Goal: Task Accomplishment & Management: Complete application form

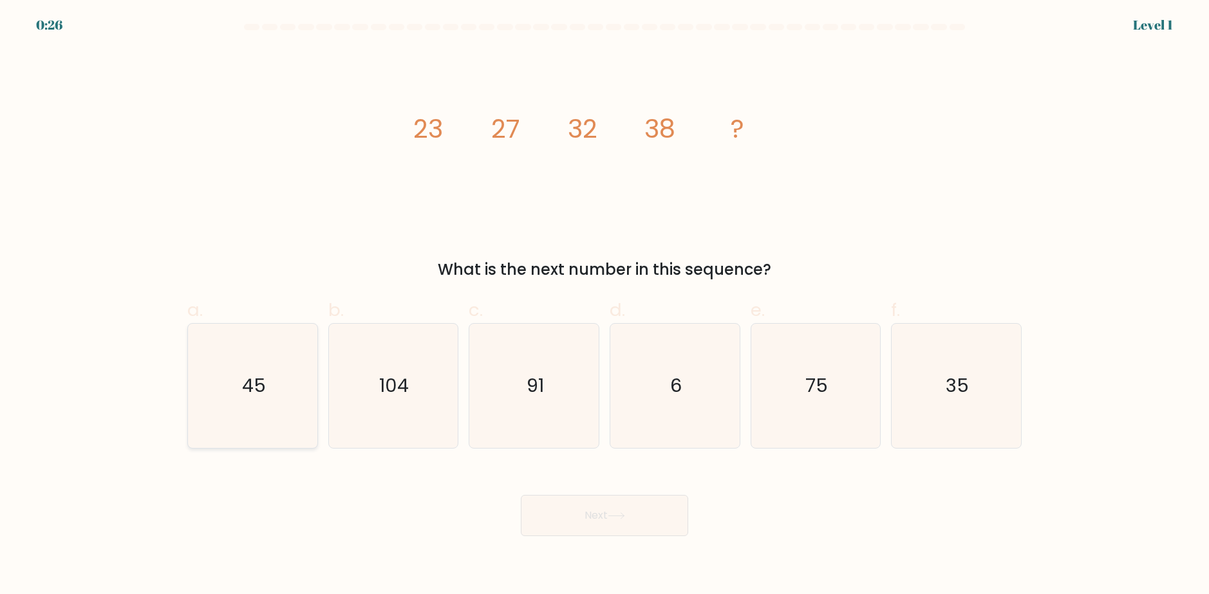
click at [274, 385] on icon "45" at bounding box center [253, 386] width 124 height 124
click at [605, 306] on input "a. 45" at bounding box center [605, 302] width 1 height 8
radio input "true"
drag, startPoint x: 567, startPoint y: 506, endPoint x: 578, endPoint y: 504, distance: 11.8
click at [567, 506] on button "Next" at bounding box center [604, 515] width 167 height 41
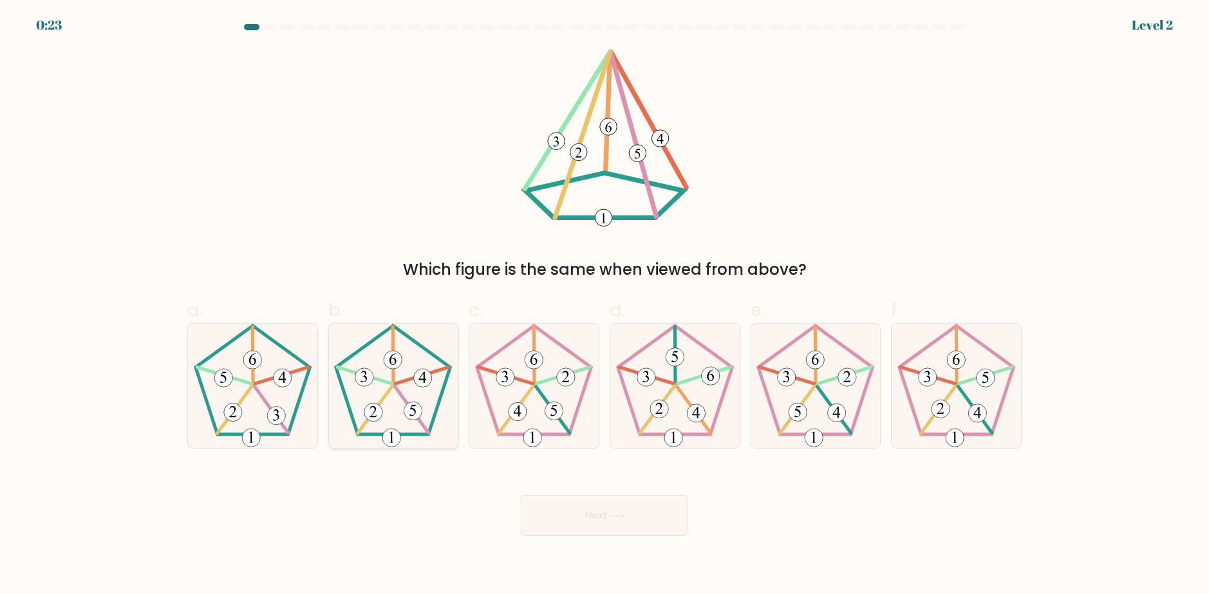
click at [426, 433] on icon at bounding box center [393, 386] width 124 height 124
click at [605, 306] on input "b." at bounding box center [605, 302] width 1 height 8
radio input "true"
click at [581, 515] on button "Next" at bounding box center [604, 515] width 167 height 41
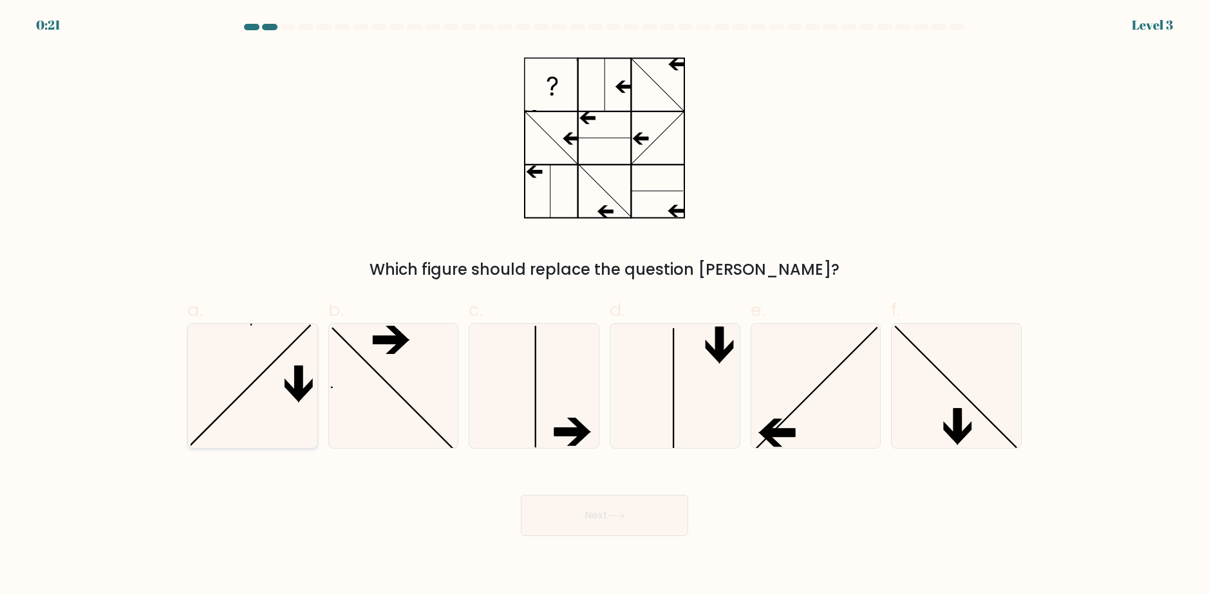
click at [273, 398] on icon at bounding box center [253, 386] width 124 height 124
click at [605, 306] on input "a." at bounding box center [605, 302] width 1 height 8
radio input "true"
click at [543, 510] on button "Next" at bounding box center [604, 515] width 167 height 41
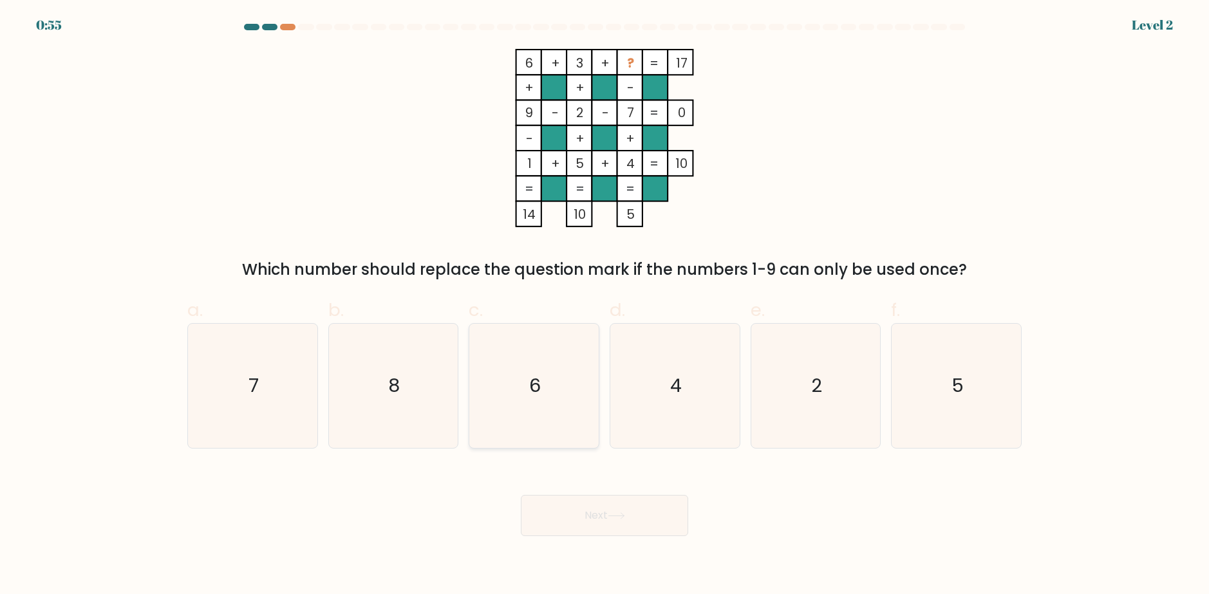
click at [525, 352] on icon "6" at bounding box center [534, 386] width 124 height 124
click at [605, 306] on input "c. 6" at bounding box center [605, 302] width 1 height 8
radio input "true"
click at [422, 399] on icon "8" at bounding box center [393, 386] width 124 height 124
click at [605, 306] on input "b. 8" at bounding box center [605, 302] width 1 height 8
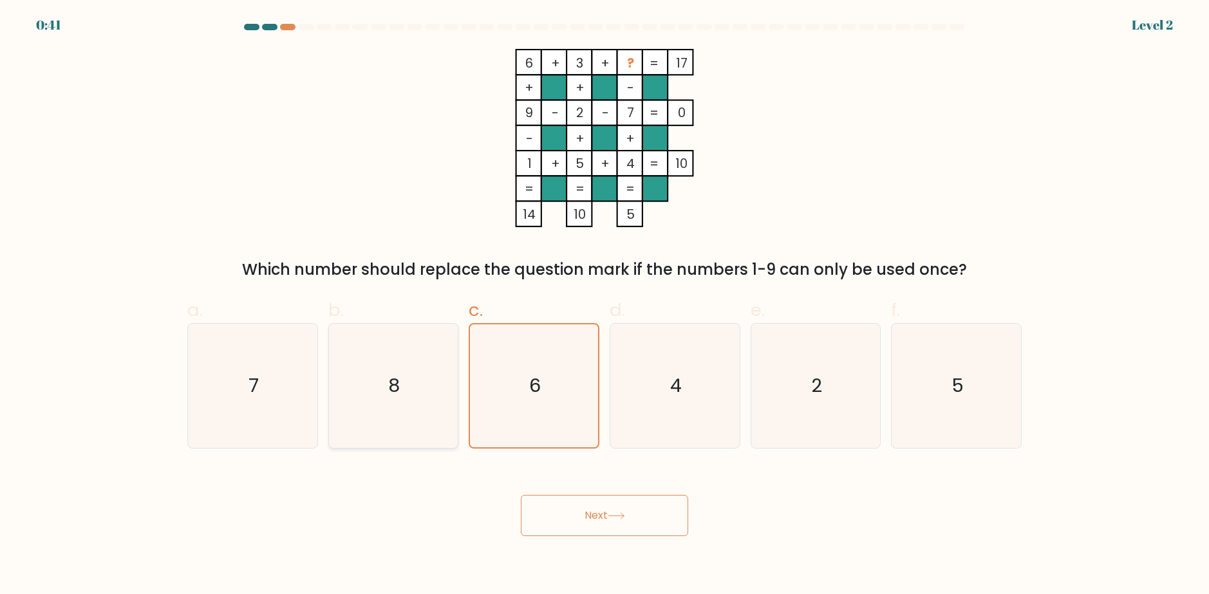
radio input "true"
drag, startPoint x: 635, startPoint y: 547, endPoint x: 634, endPoint y: 535, distance: 11.6
click at [634, 547] on body "0:40 Level 2" at bounding box center [604, 297] width 1209 height 594
click at [637, 520] on button "Next" at bounding box center [604, 515] width 167 height 41
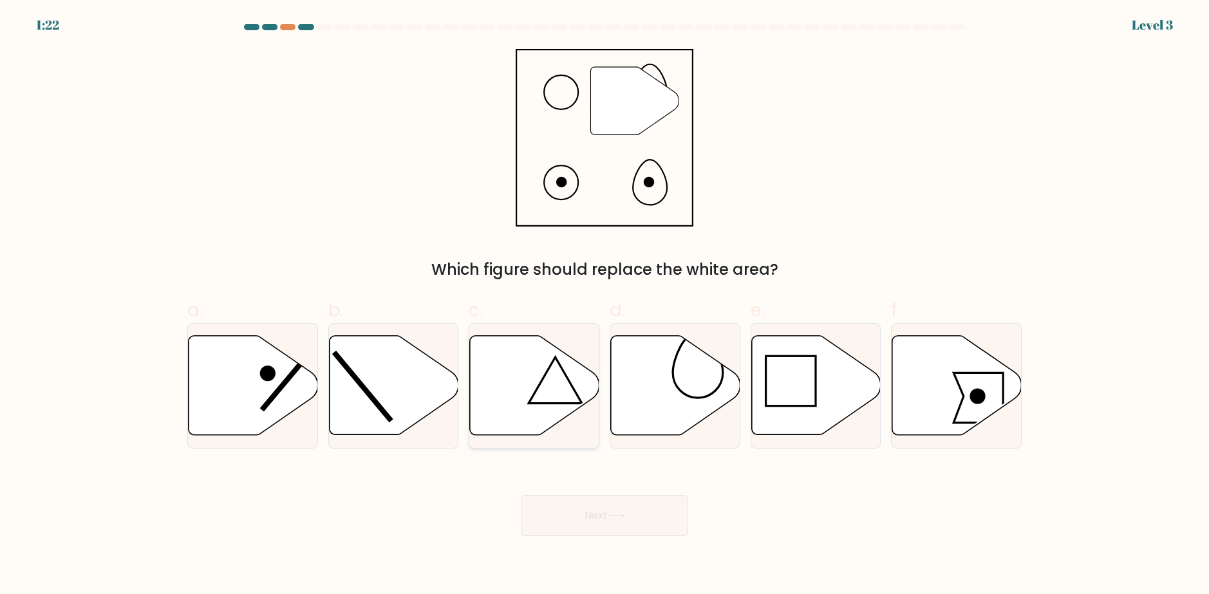
click at [549, 398] on icon at bounding box center [534, 385] width 129 height 99
click at [605, 306] on input "c." at bounding box center [605, 302] width 1 height 8
radio input "true"
drag, startPoint x: 566, startPoint y: 525, endPoint x: 570, endPoint y: 517, distance: 8.6
click at [566, 522] on button "Next" at bounding box center [604, 515] width 167 height 41
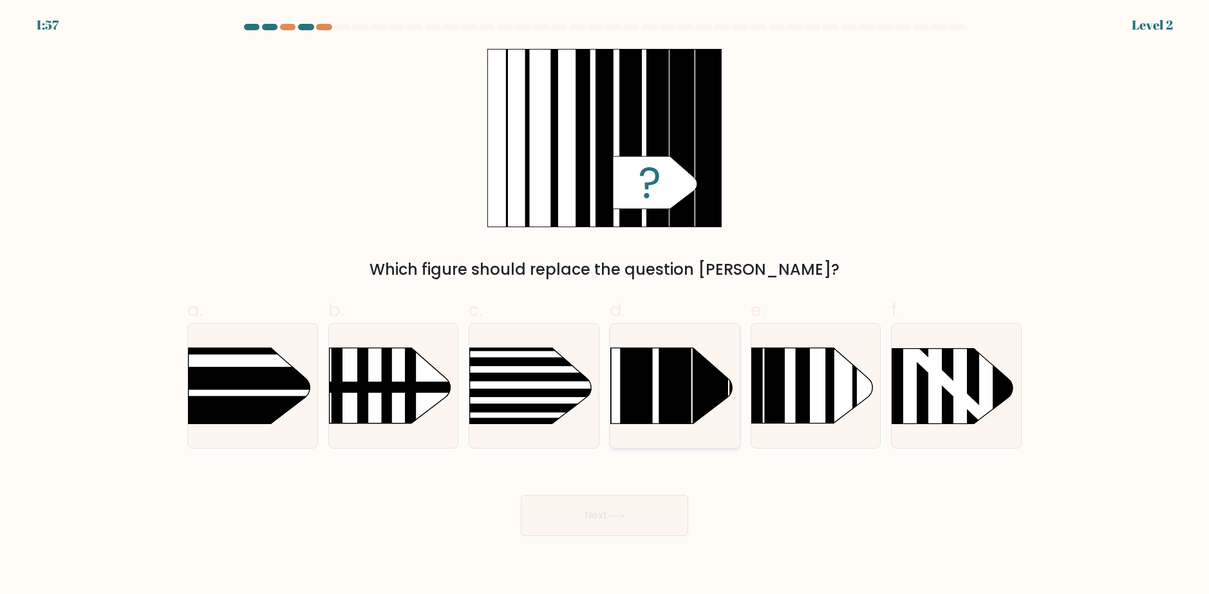
click at [650, 373] on rect at bounding box center [637, 322] width 32 height 257
click at [605, 306] on input "d." at bounding box center [605, 302] width 1 height 8
radio input "true"
drag, startPoint x: 608, startPoint y: 536, endPoint x: 611, endPoint y: 525, distance: 10.8
click at [609, 531] on button "Next" at bounding box center [604, 515] width 167 height 41
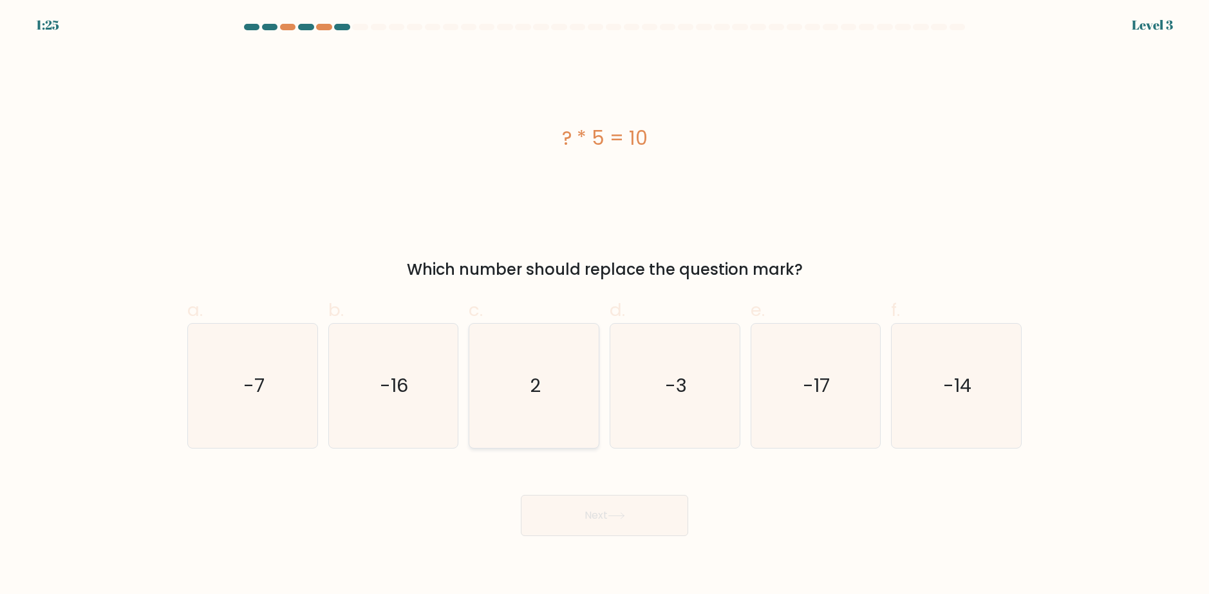
drag, startPoint x: 511, startPoint y: 394, endPoint x: 519, endPoint y: 392, distance: 8.1
click at [515, 393] on icon "2" at bounding box center [534, 386] width 124 height 124
click at [605, 306] on input "c. 2" at bounding box center [605, 302] width 1 height 8
radio input "true"
click at [605, 501] on button "Next" at bounding box center [604, 515] width 167 height 41
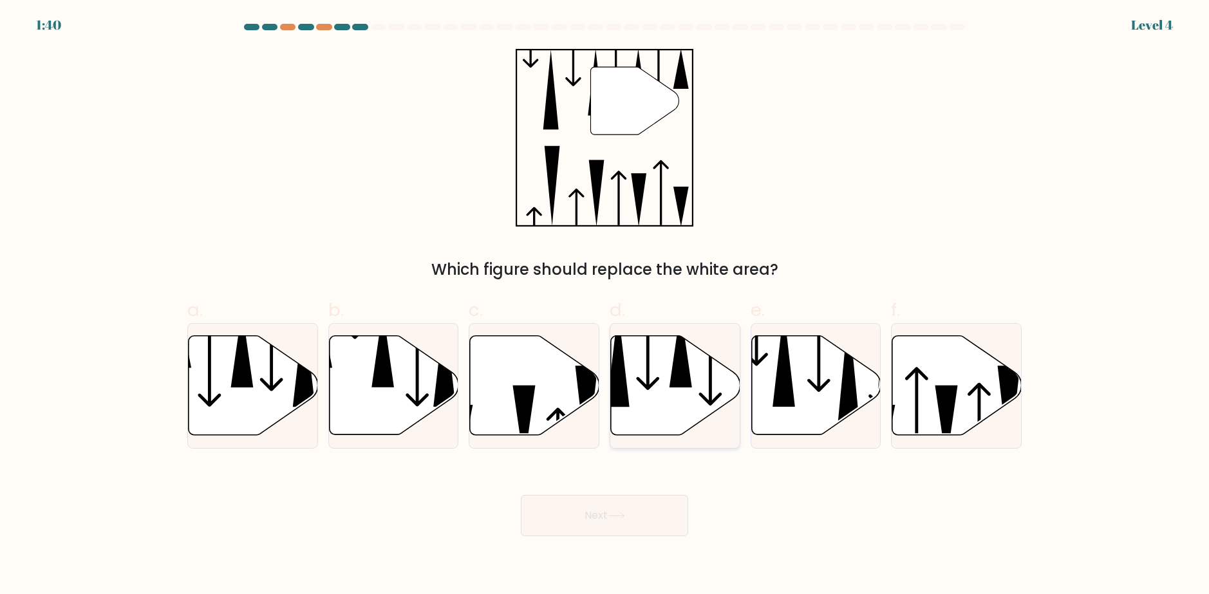
click at [695, 379] on icon at bounding box center [675, 385] width 129 height 99
click at [605, 306] on input "d." at bounding box center [605, 302] width 1 height 8
radio input "true"
click at [621, 531] on button "Next" at bounding box center [604, 515] width 167 height 41
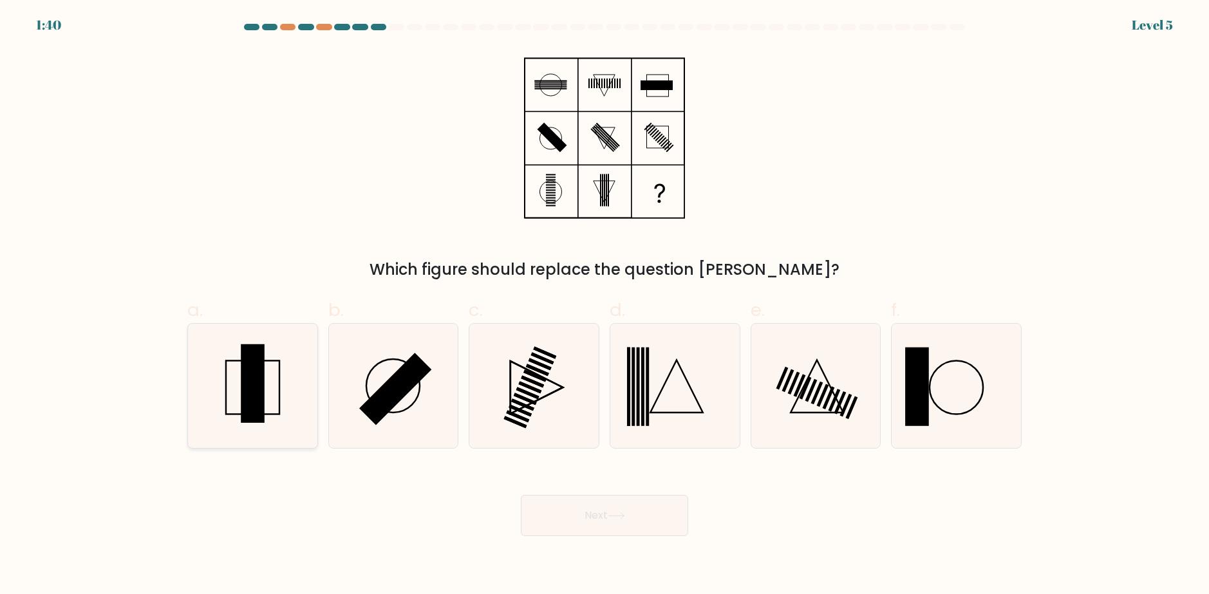
click at [256, 416] on rect at bounding box center [253, 384] width 24 height 79
click at [605, 306] on input "a." at bounding box center [605, 302] width 1 height 8
radio input "true"
click at [588, 481] on div "Next" at bounding box center [605, 500] width 850 height 72
click at [632, 509] on button "Next" at bounding box center [604, 515] width 167 height 41
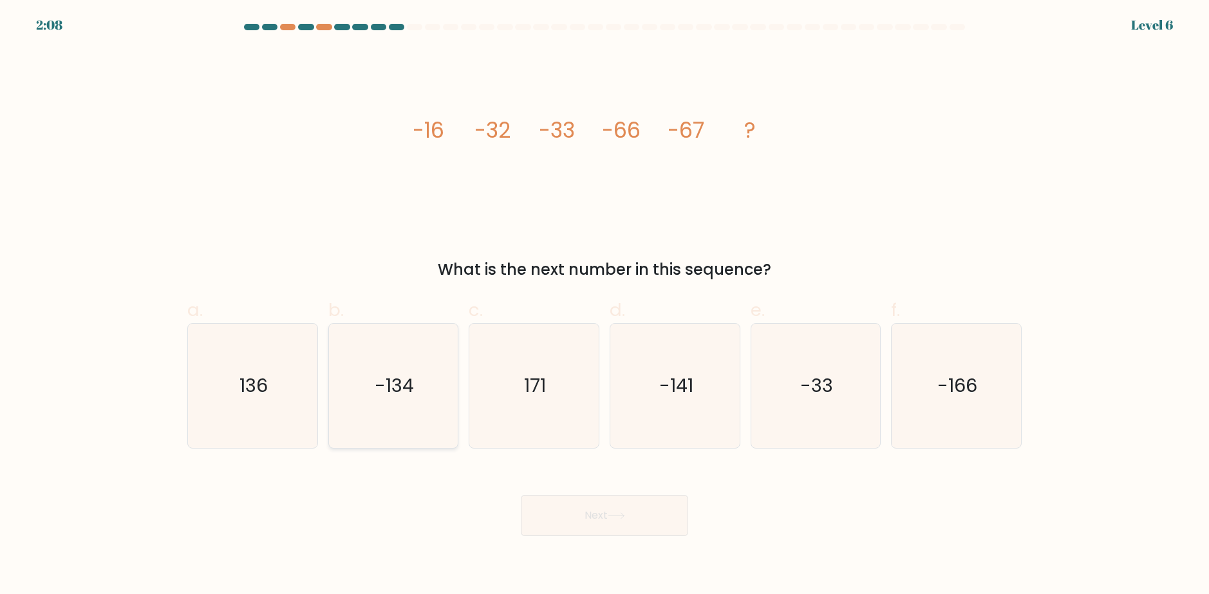
click at [374, 406] on icon "-134" at bounding box center [393, 386] width 124 height 124
click at [605, 306] on input "b. -134" at bounding box center [605, 302] width 1 height 8
radio input "true"
click at [616, 508] on button "Next" at bounding box center [604, 515] width 167 height 41
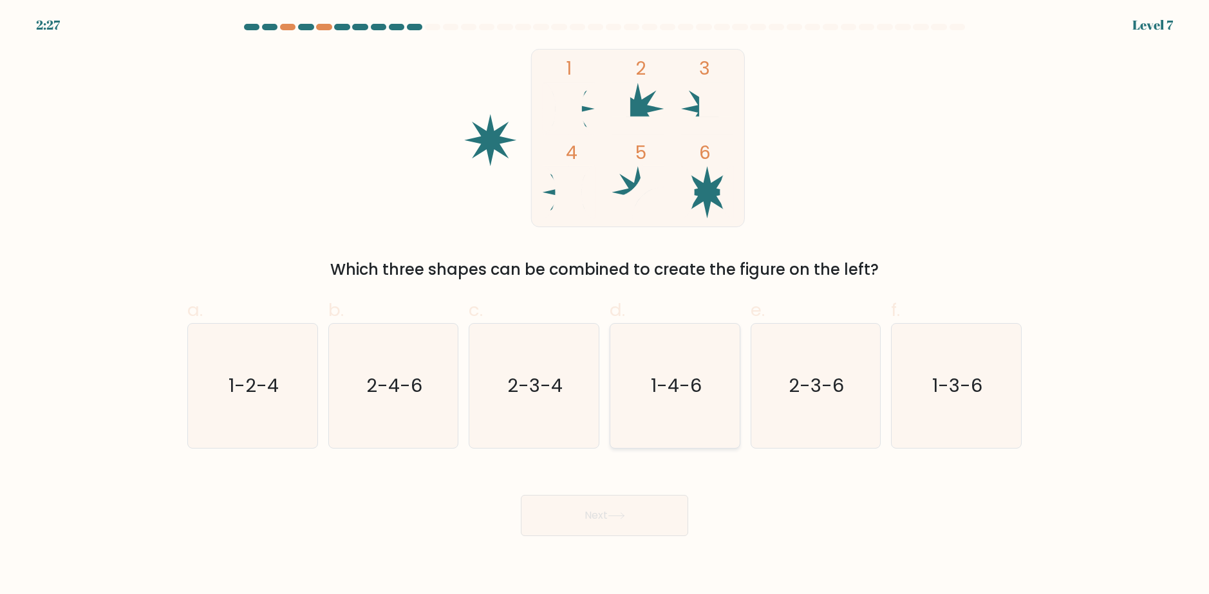
click at [668, 405] on icon "1-4-6" at bounding box center [675, 386] width 124 height 124
click at [605, 306] on input "d. 1-4-6" at bounding box center [605, 302] width 1 height 8
radio input "true"
click at [625, 518] on icon at bounding box center [616, 516] width 17 height 7
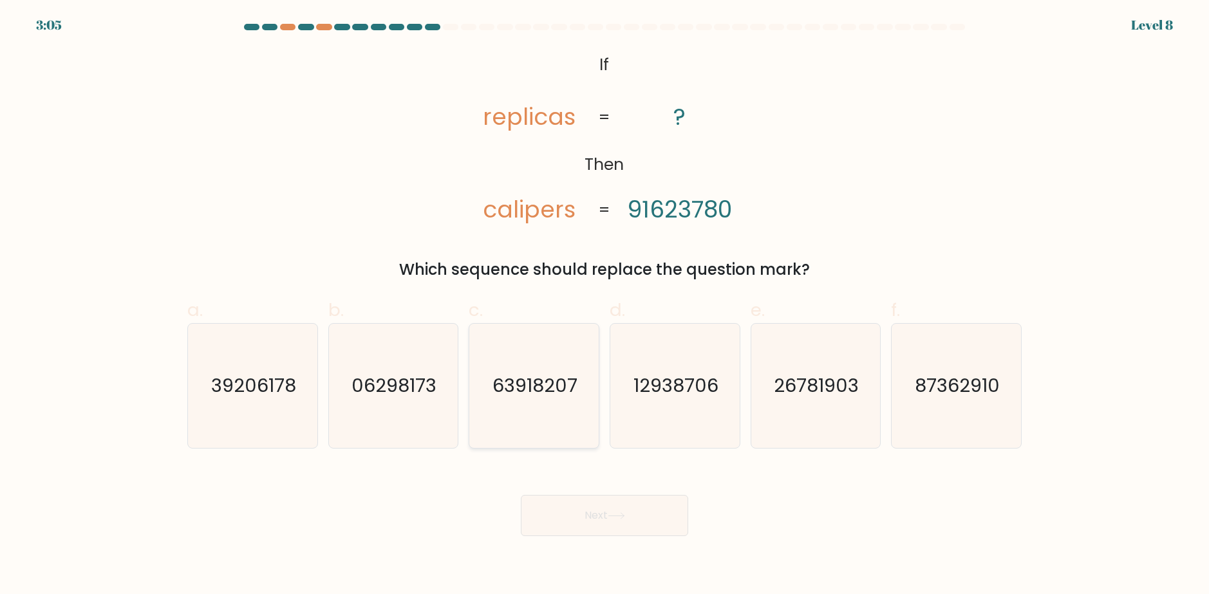
click at [592, 400] on icon "63918207" at bounding box center [534, 386] width 124 height 124
click at [605, 306] on input "c. 63918207" at bounding box center [605, 302] width 1 height 8
radio input "true"
click at [323, 416] on div "b. 06298173" at bounding box center [393, 373] width 141 height 152
drag, startPoint x: 242, startPoint y: 395, endPoint x: 253, endPoint y: 394, distance: 11.0
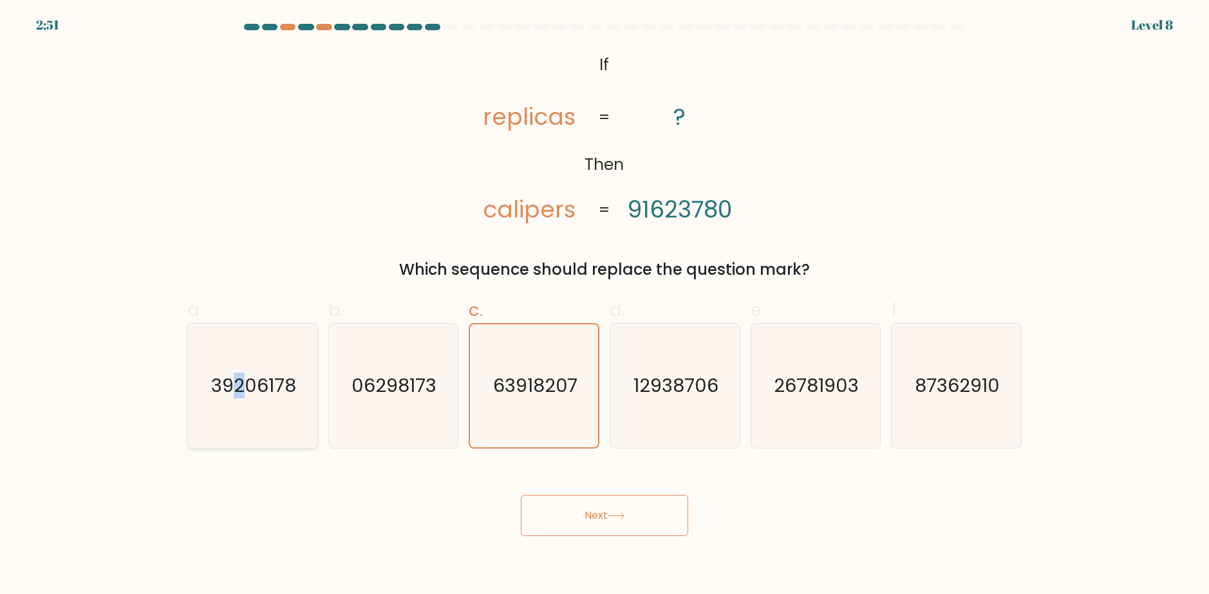
click at [243, 395] on icon "39206178" at bounding box center [253, 386] width 124 height 124
click at [256, 437] on icon "39206178" at bounding box center [253, 386] width 124 height 124
click at [605, 306] on input "a. 39206178" at bounding box center [605, 302] width 1 height 8
radio input "true"
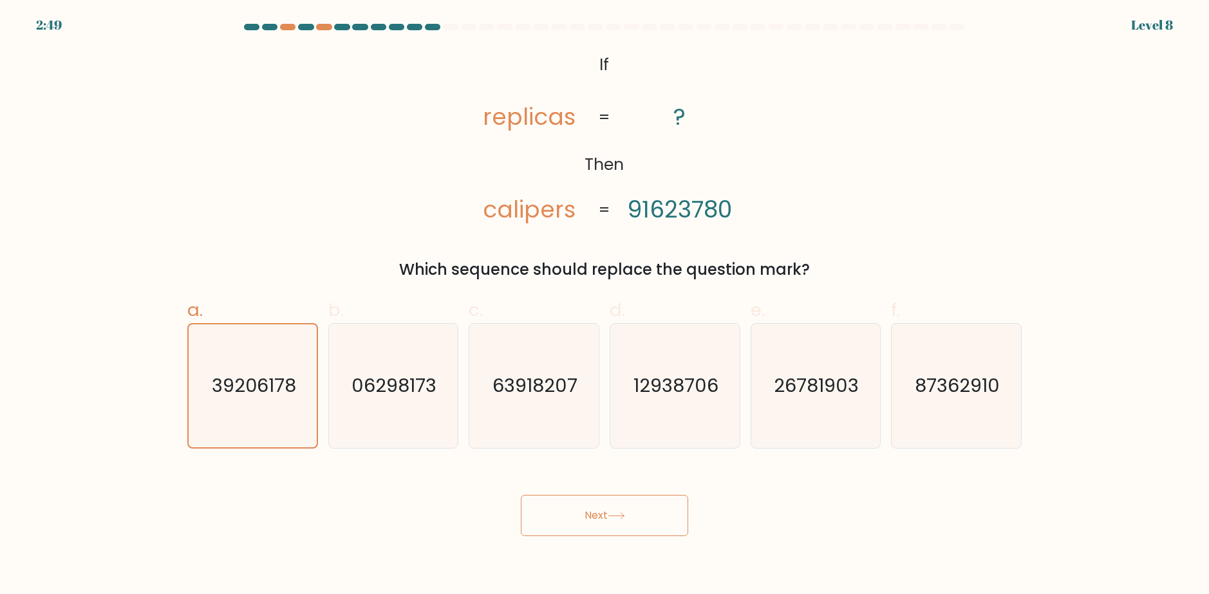
click at [578, 500] on button "Next" at bounding box center [604, 515] width 167 height 41
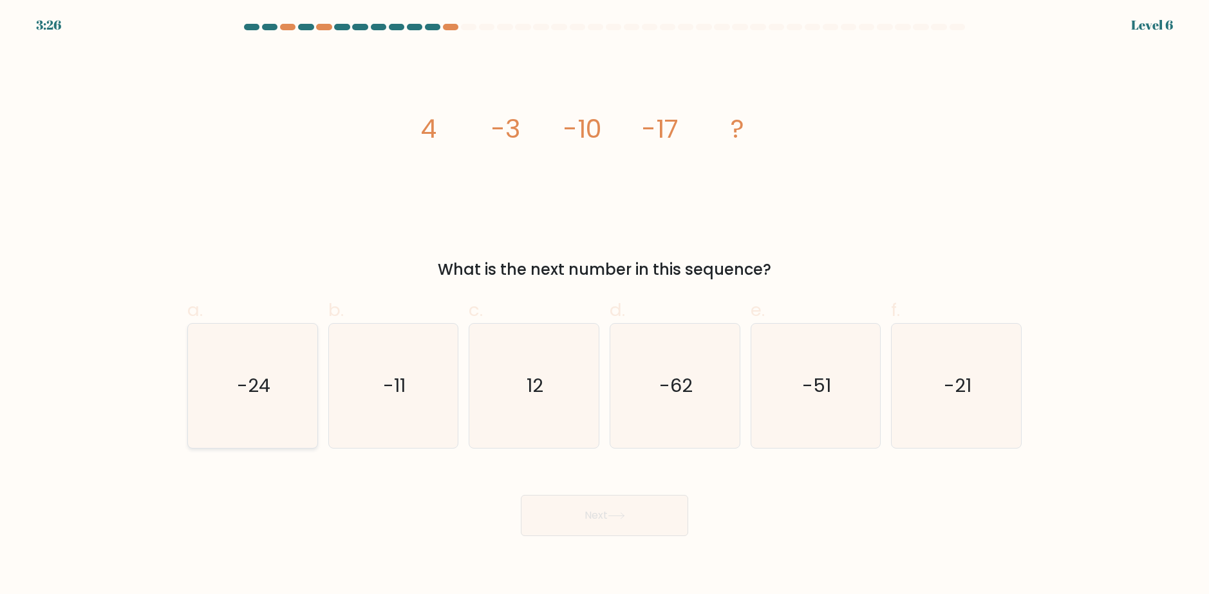
click at [287, 400] on icon "-24" at bounding box center [253, 386] width 124 height 124
click at [605, 306] on input "a. -24" at bounding box center [605, 302] width 1 height 8
radio input "true"
click at [578, 517] on button "Next" at bounding box center [604, 515] width 167 height 41
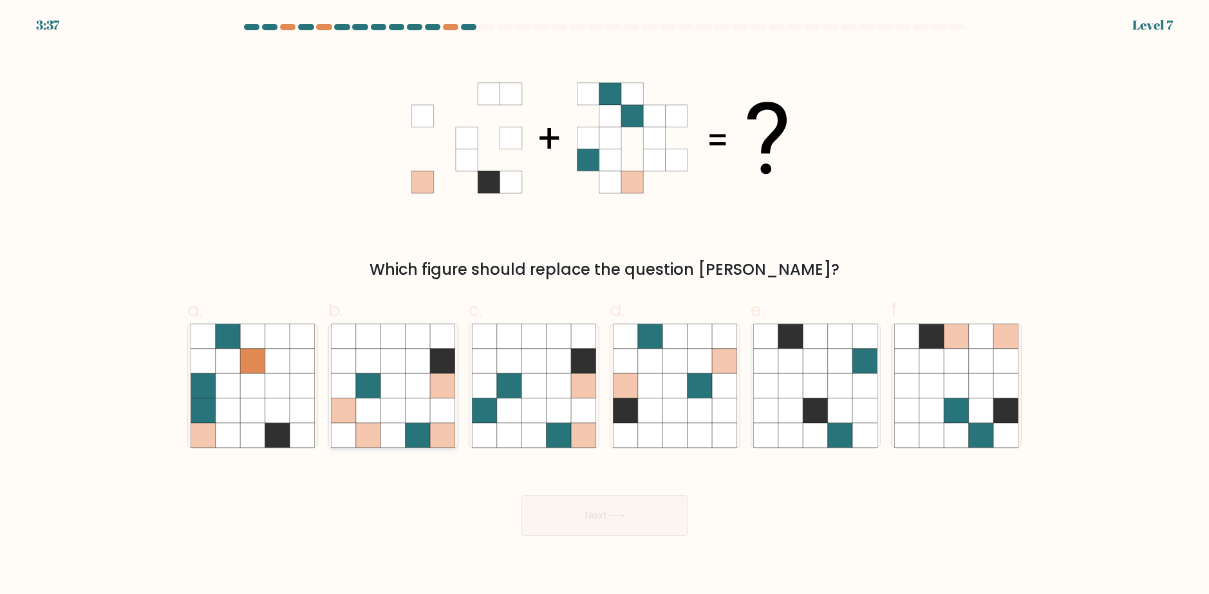
click at [392, 409] on icon at bounding box center [393, 411] width 24 height 24
click at [605, 306] on input "b." at bounding box center [605, 302] width 1 height 8
radio input "true"
click at [593, 501] on button "Next" at bounding box center [604, 515] width 167 height 41
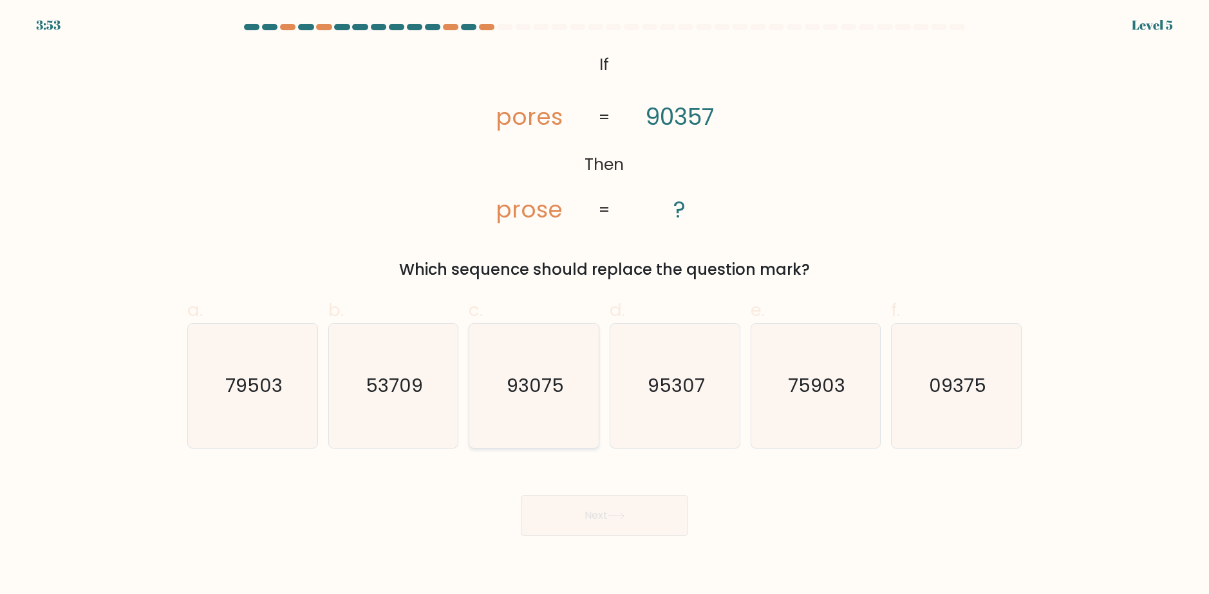
click at [576, 402] on icon "93075" at bounding box center [534, 386] width 124 height 124
click at [605, 306] on input "c. 93075" at bounding box center [605, 302] width 1 height 8
radio input "true"
click at [565, 531] on button "Next" at bounding box center [604, 515] width 167 height 41
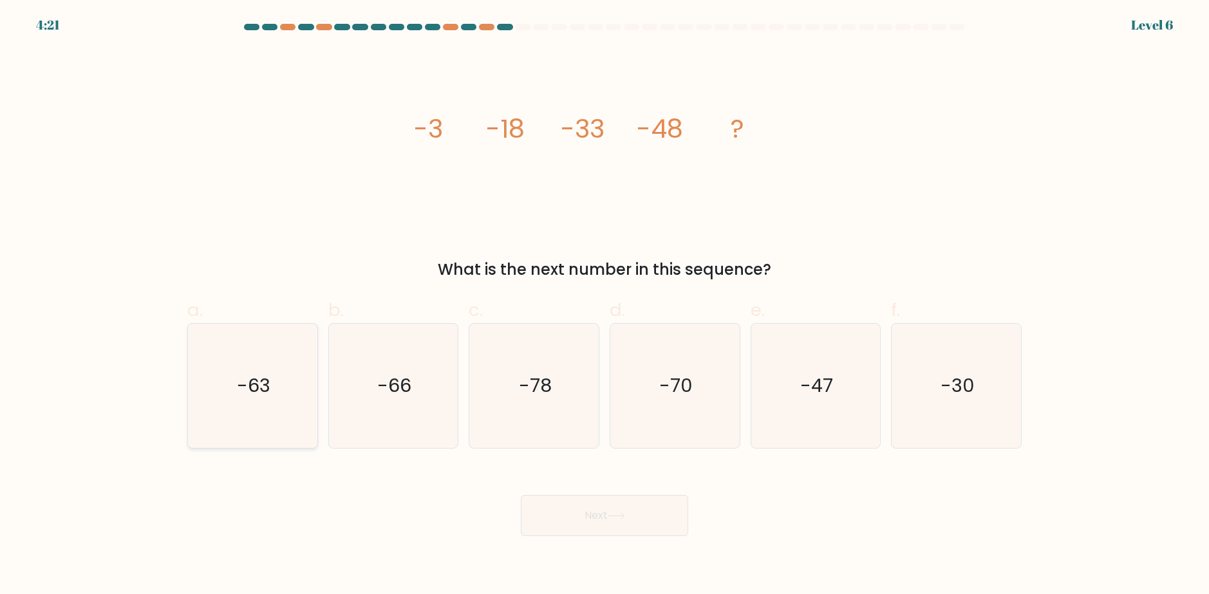
click at [286, 423] on icon "-63" at bounding box center [253, 386] width 124 height 124
click at [605, 306] on input "a. -63" at bounding box center [605, 302] width 1 height 8
radio input "true"
click at [656, 515] on button "Next" at bounding box center [604, 515] width 167 height 41
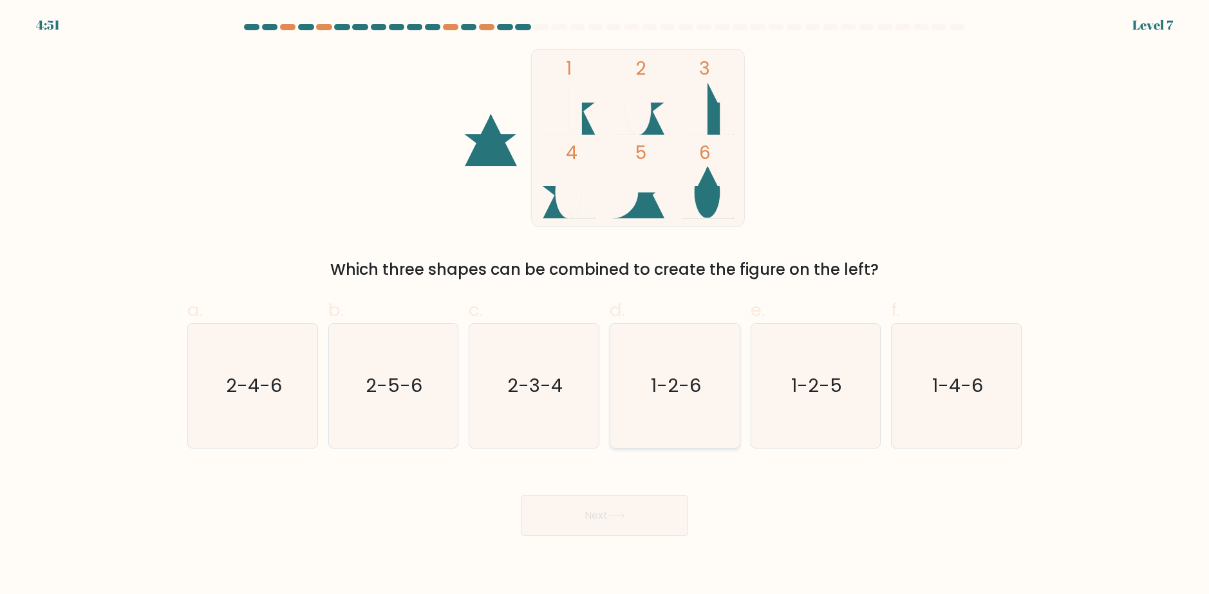
click at [665, 382] on text "1-2-6" at bounding box center [676, 386] width 50 height 26
click at [605, 306] on input "d. 1-2-6" at bounding box center [605, 302] width 1 height 8
radio input "true"
click at [640, 529] on button "Next" at bounding box center [604, 515] width 167 height 41
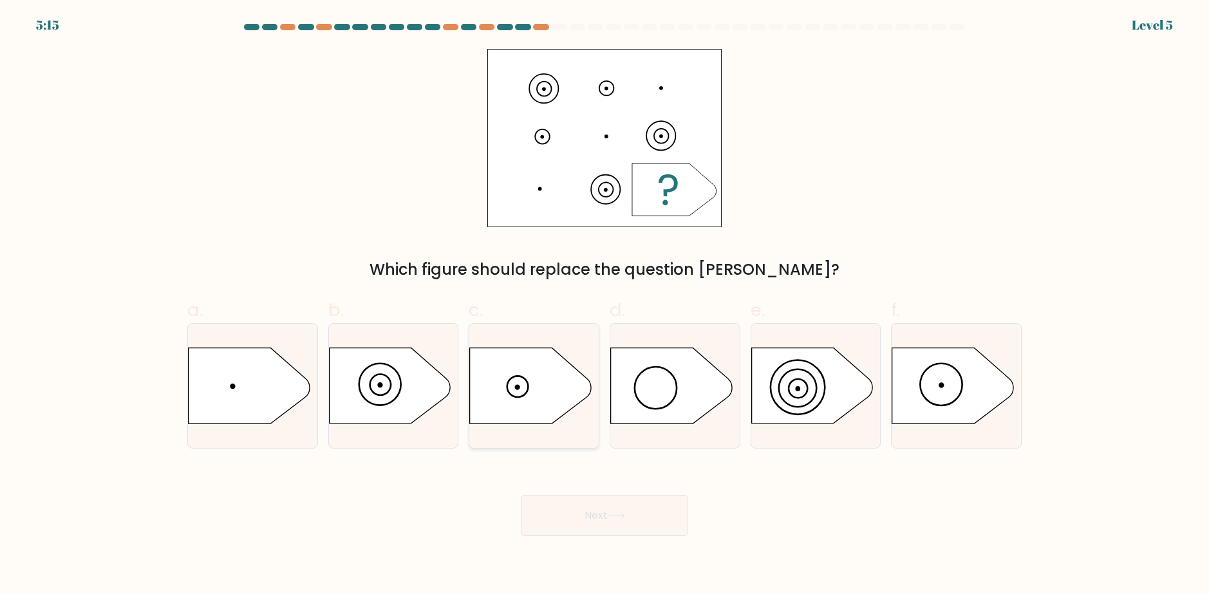
click at [545, 378] on icon at bounding box center [530, 385] width 121 height 75
click at [605, 306] on input "c." at bounding box center [605, 302] width 1 height 8
radio input "true"
click at [630, 515] on button "Next" at bounding box center [604, 515] width 167 height 41
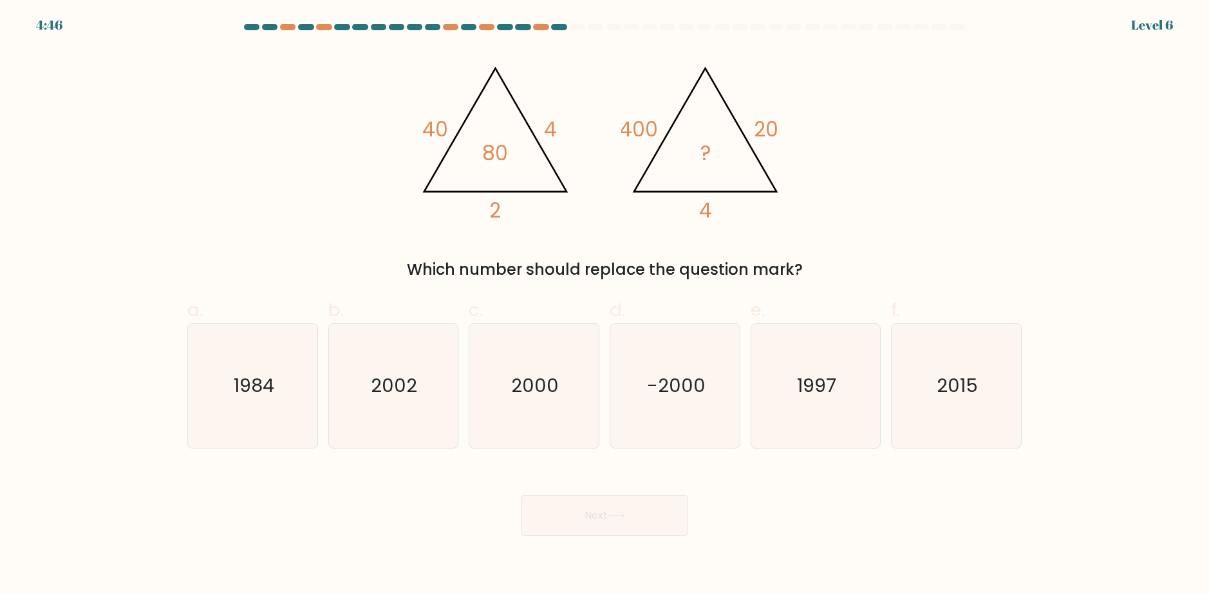
click at [323, 357] on div "b. 2002" at bounding box center [393, 373] width 141 height 152
drag, startPoint x: 333, startPoint y: 357, endPoint x: 342, endPoint y: 356, distance: 9.0
click at [334, 357] on icon "2002" at bounding box center [393, 386] width 124 height 124
click at [605, 306] on input "b. 2002" at bounding box center [605, 302] width 1 height 8
radio input "true"
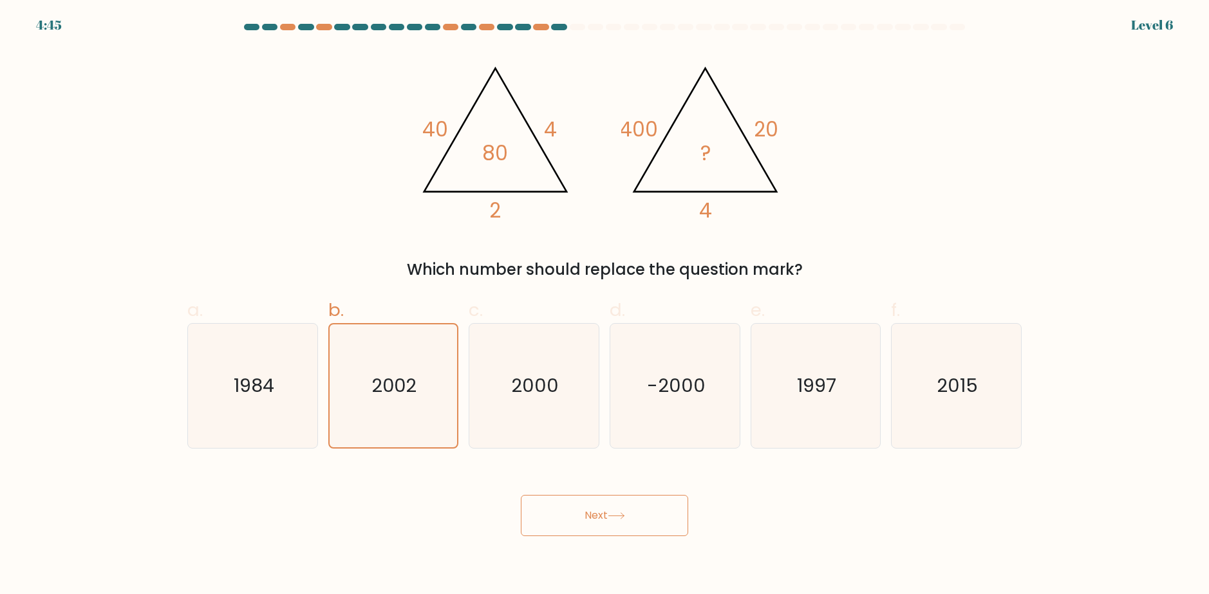
click at [592, 506] on button "Next" at bounding box center [604, 515] width 167 height 41
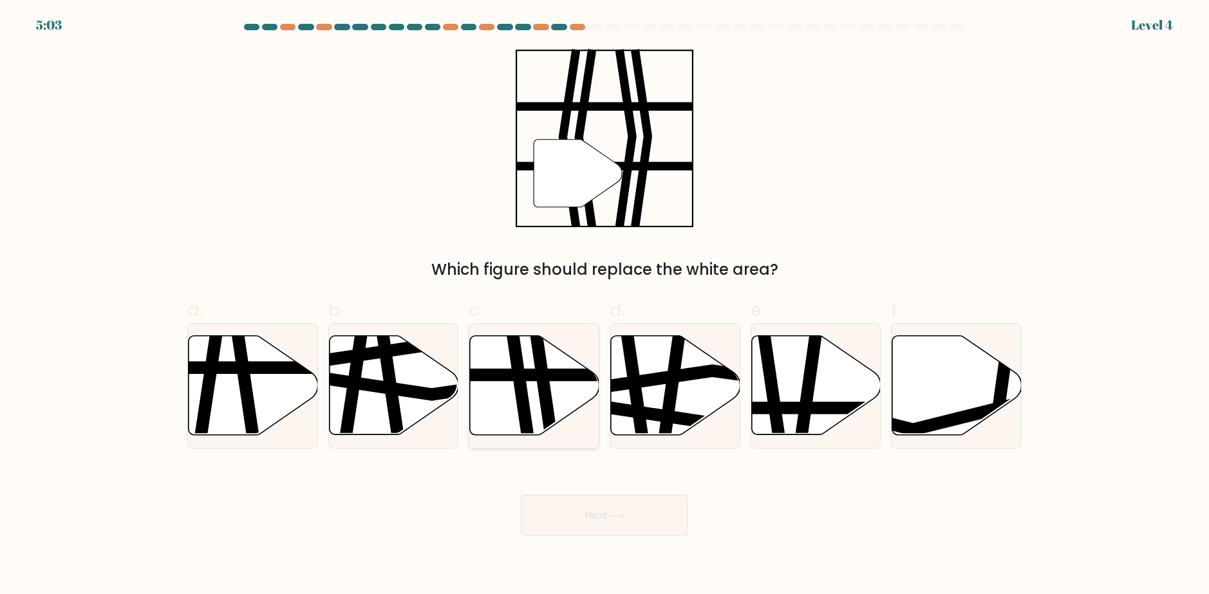
click at [542, 396] on icon at bounding box center [545, 334] width 19 height 261
click at [605, 306] on input "c." at bounding box center [605, 302] width 1 height 8
radio input "true"
click at [656, 504] on button "Next" at bounding box center [604, 515] width 167 height 41
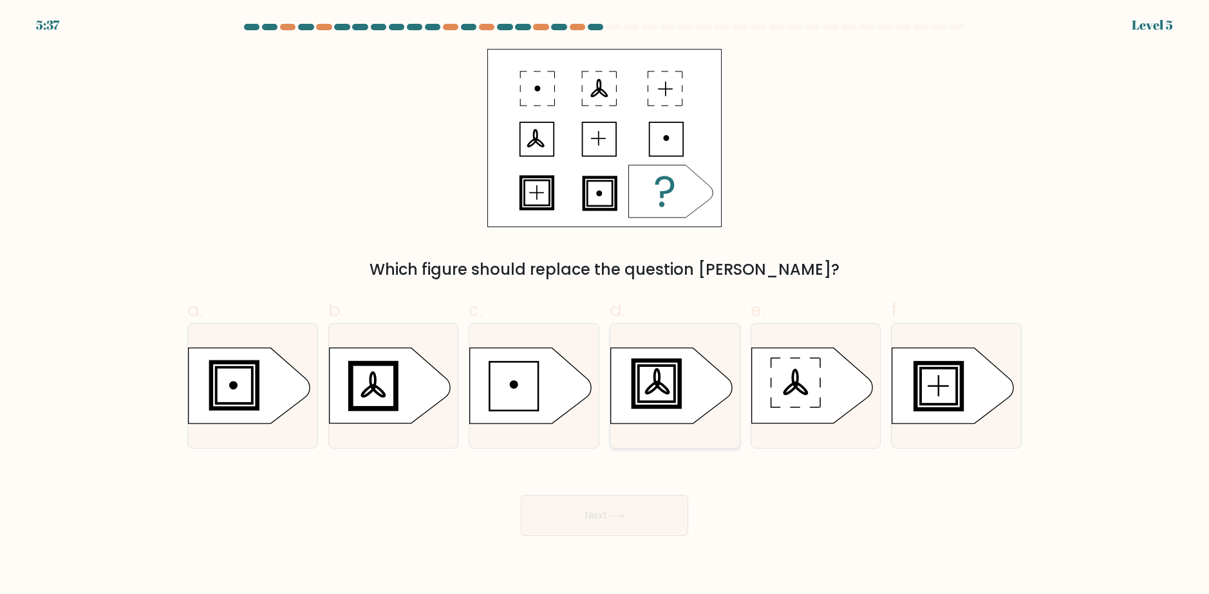
click at [657, 373] on icon at bounding box center [671, 385] width 121 height 75
click at [605, 306] on input "d." at bounding box center [605, 302] width 1 height 8
radio input "true"
click at [656, 514] on button "Next" at bounding box center [604, 515] width 167 height 41
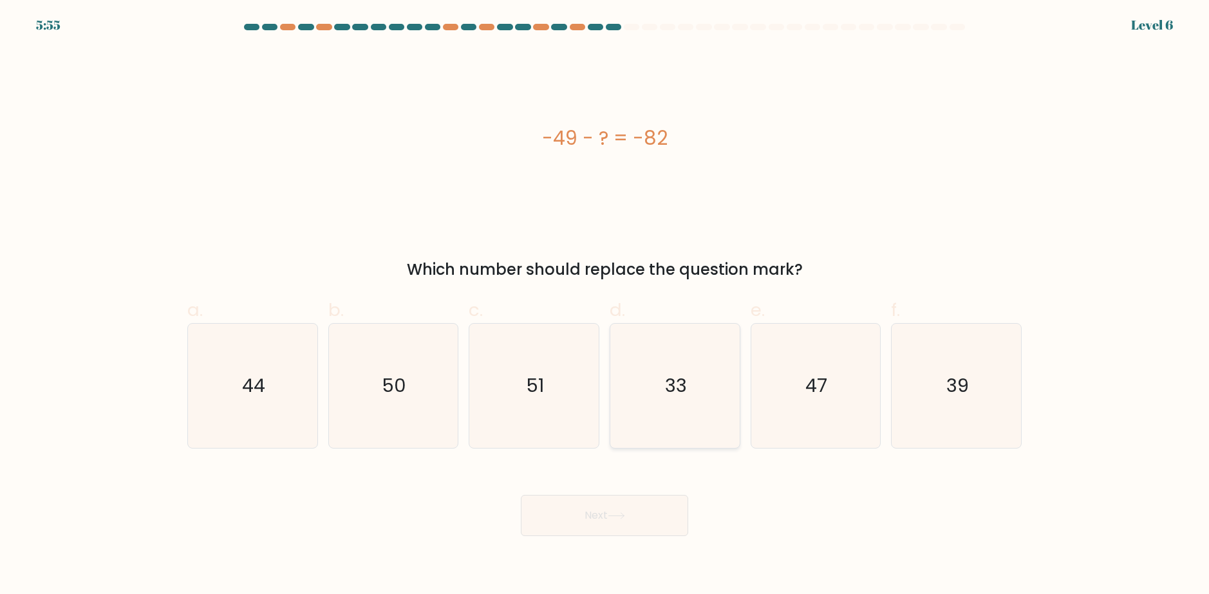
click at [708, 375] on icon "33" at bounding box center [675, 386] width 124 height 124
click at [605, 306] on input "d. 33" at bounding box center [605, 302] width 1 height 8
radio input "true"
click at [635, 521] on button "Next" at bounding box center [604, 515] width 167 height 41
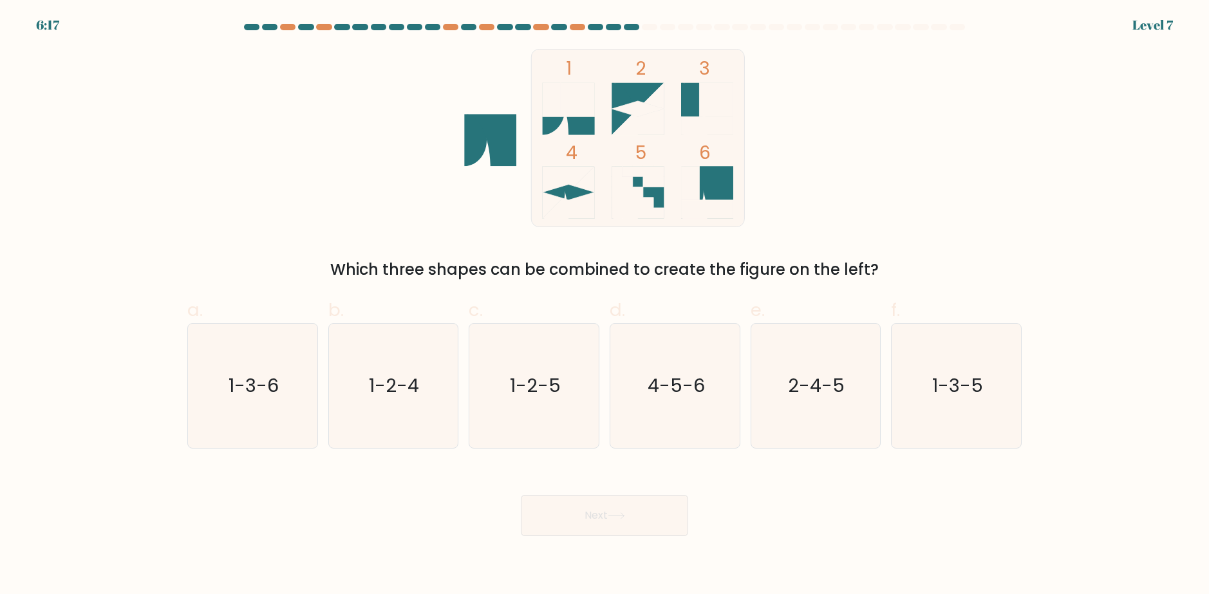
click at [171, 363] on form at bounding box center [604, 280] width 1209 height 513
click at [260, 370] on icon "1-3-6" at bounding box center [253, 386] width 124 height 124
click at [605, 306] on input "a. 1-3-6" at bounding box center [605, 302] width 1 height 8
radio input "true"
click at [612, 520] on button "Next" at bounding box center [604, 515] width 167 height 41
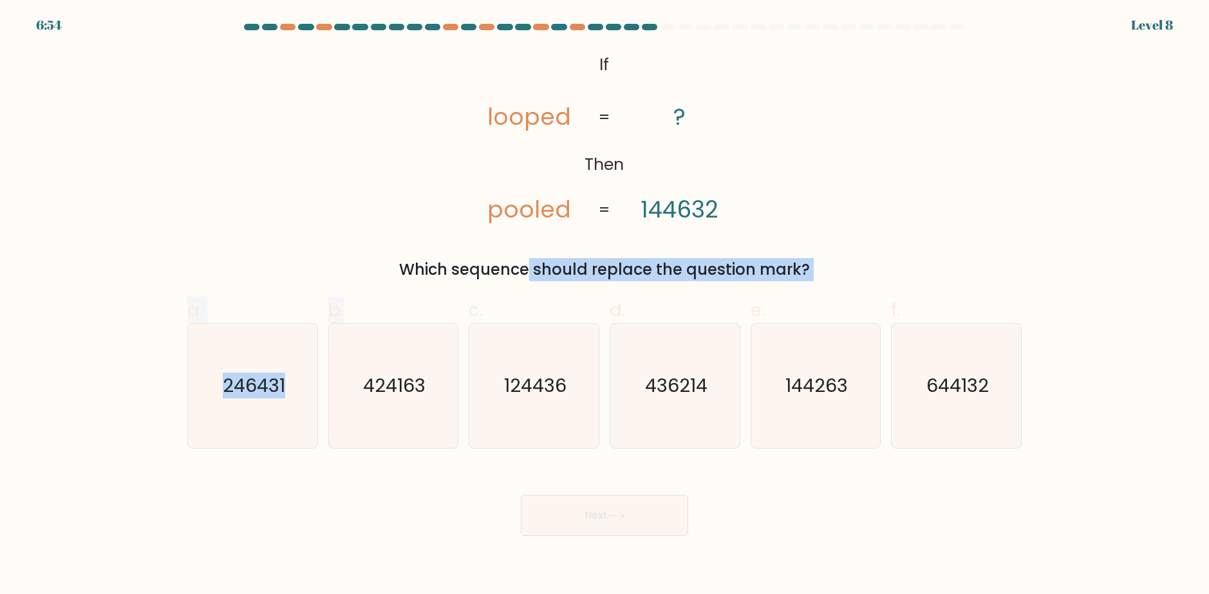
drag, startPoint x: 328, startPoint y: 277, endPoint x: 364, endPoint y: 318, distance: 54.3
click at [347, 294] on form "If ?" at bounding box center [604, 280] width 1209 height 513
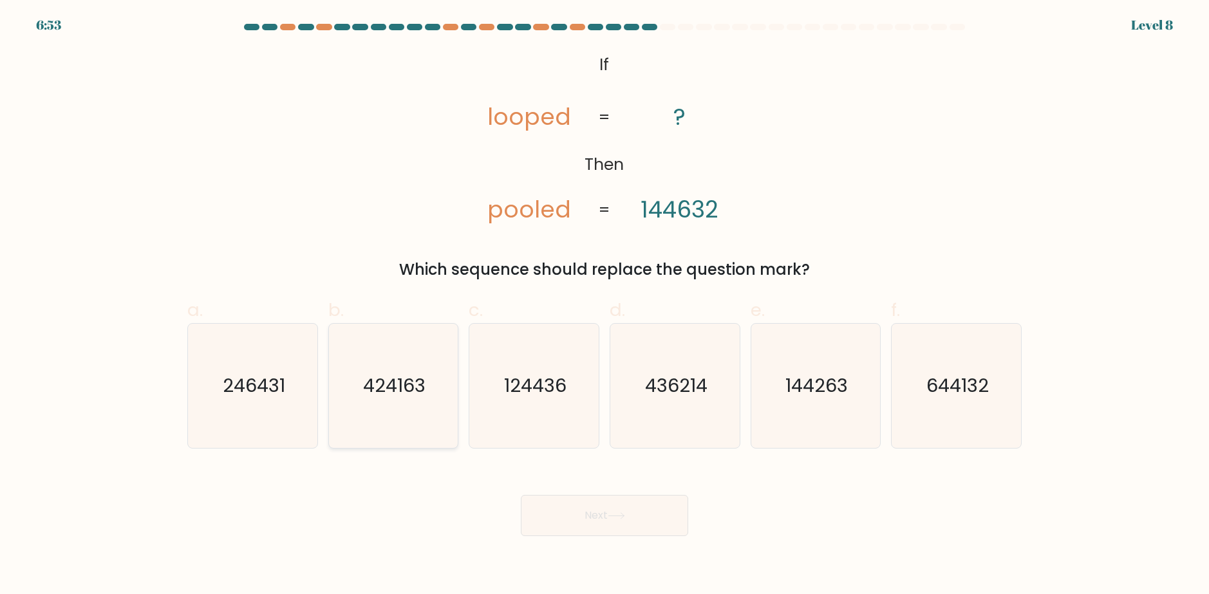
click at [379, 343] on icon "424163" at bounding box center [393, 386] width 124 height 124
click at [605, 306] on input "b. 424163" at bounding box center [605, 302] width 1 height 8
radio input "true"
click at [577, 513] on button "Next" at bounding box center [604, 515] width 167 height 41
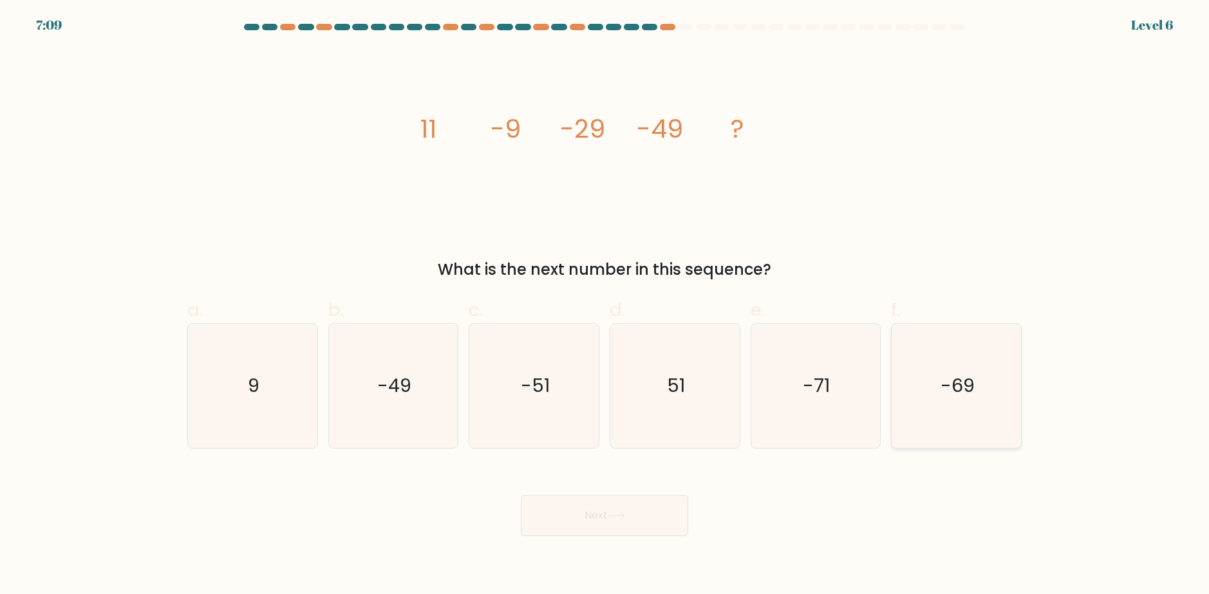
click at [931, 401] on icon "-69" at bounding box center [956, 386] width 124 height 124
click at [605, 306] on input "f. -69" at bounding box center [605, 302] width 1 height 8
radio input "true"
click at [663, 506] on button "Next" at bounding box center [604, 515] width 167 height 41
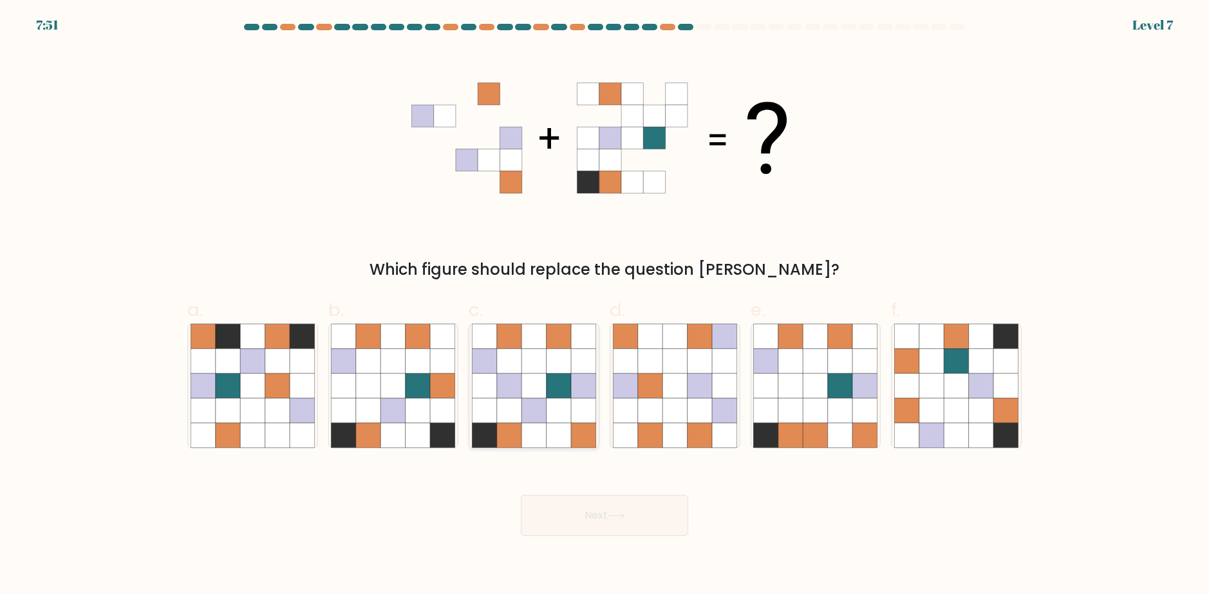
click at [554, 410] on icon at bounding box center [559, 411] width 24 height 24
click at [605, 306] on input "c." at bounding box center [605, 302] width 1 height 8
radio input "true"
click at [595, 491] on div "Next" at bounding box center [605, 500] width 850 height 72
click at [607, 514] on button "Next" at bounding box center [604, 515] width 167 height 41
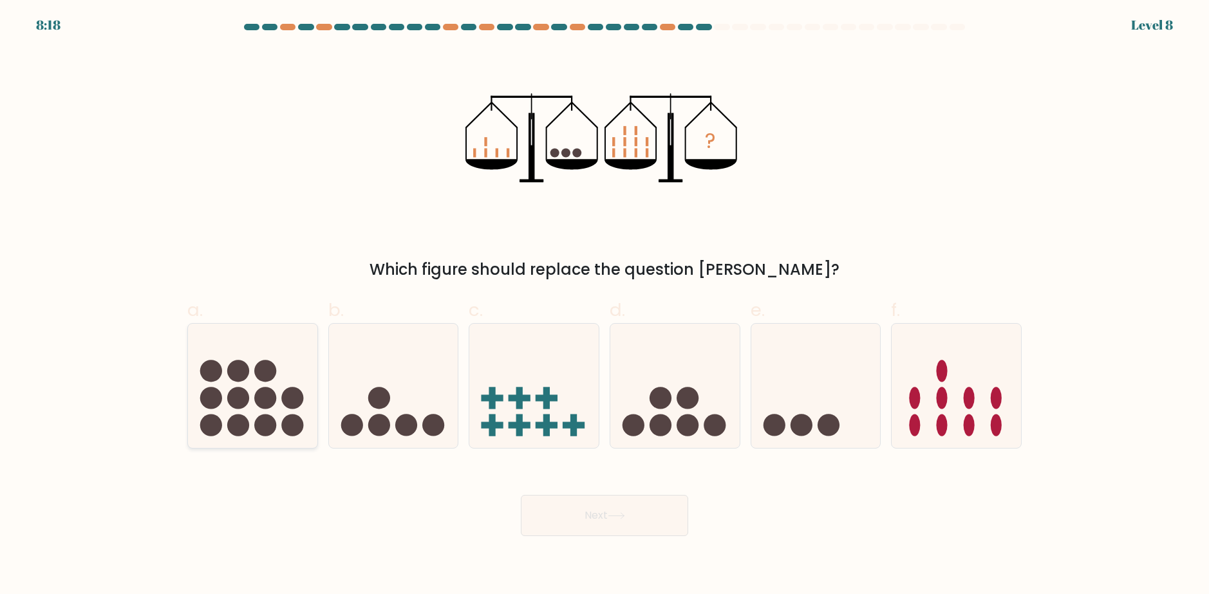
click at [258, 376] on circle at bounding box center [265, 371] width 22 height 22
click at [605, 306] on input "a." at bounding box center [605, 302] width 1 height 8
radio input "true"
click at [554, 522] on button "Next" at bounding box center [604, 515] width 167 height 41
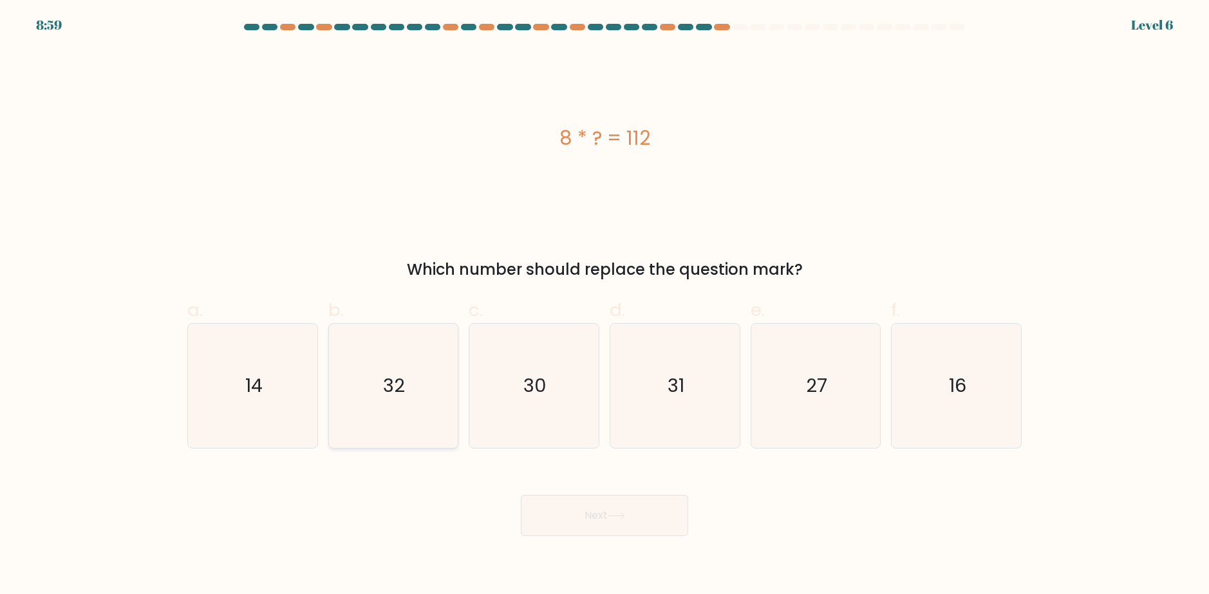
click at [405, 447] on icon "32" at bounding box center [393, 386] width 124 height 124
click at [605, 306] on input "b. 32" at bounding box center [605, 302] width 1 height 8
radio input "true"
click at [615, 515] on icon at bounding box center [616, 516] width 17 height 7
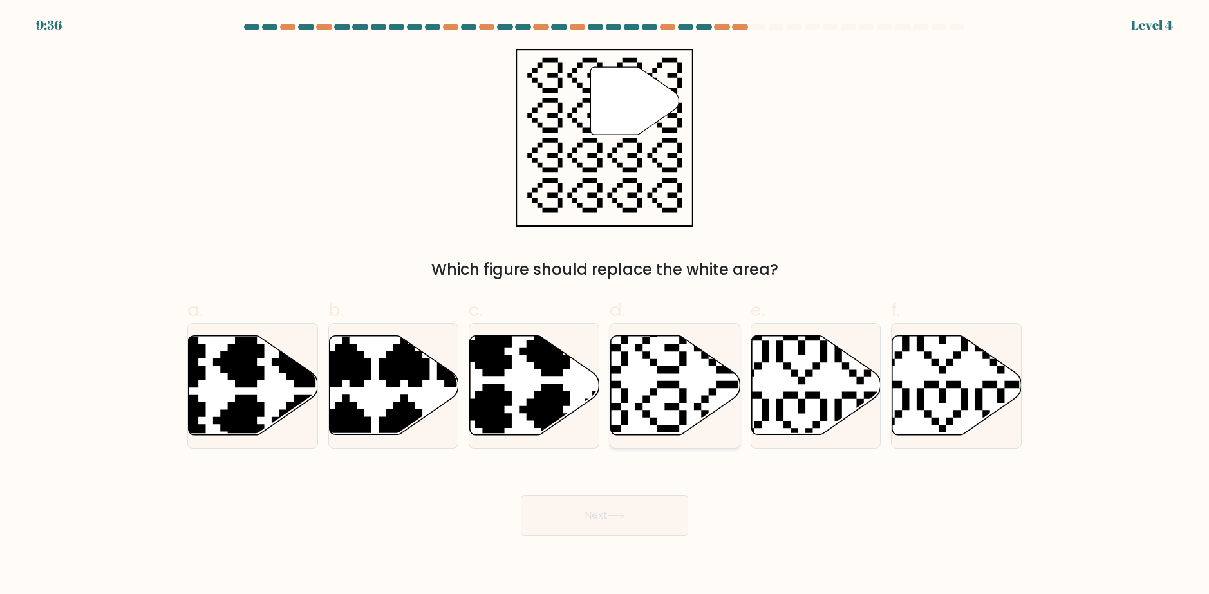
click at [701, 404] on icon at bounding box center [631, 436] width 227 height 227
click at [605, 306] on input "d." at bounding box center [605, 302] width 1 height 8
radio input "true"
click at [686, 520] on button "Next" at bounding box center [604, 515] width 167 height 41
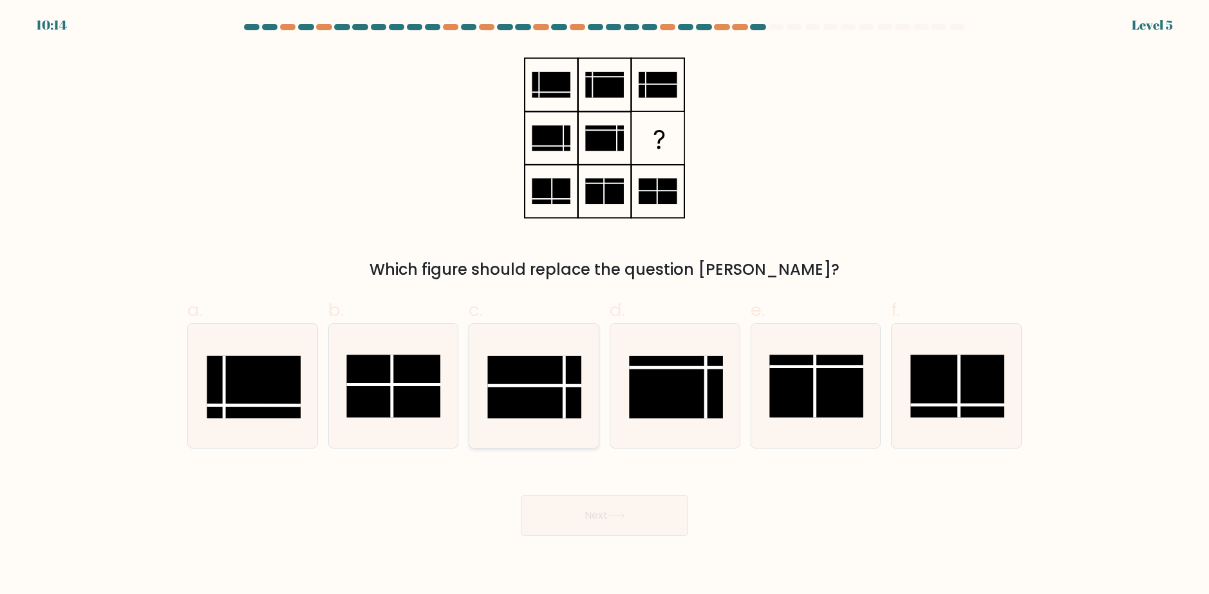
click at [587, 411] on icon at bounding box center [534, 386] width 124 height 124
click at [605, 306] on input "c." at bounding box center [605, 302] width 1 height 8
radio input "true"
click at [592, 480] on div "Next" at bounding box center [605, 500] width 850 height 72
click at [616, 524] on button "Next" at bounding box center [604, 515] width 167 height 41
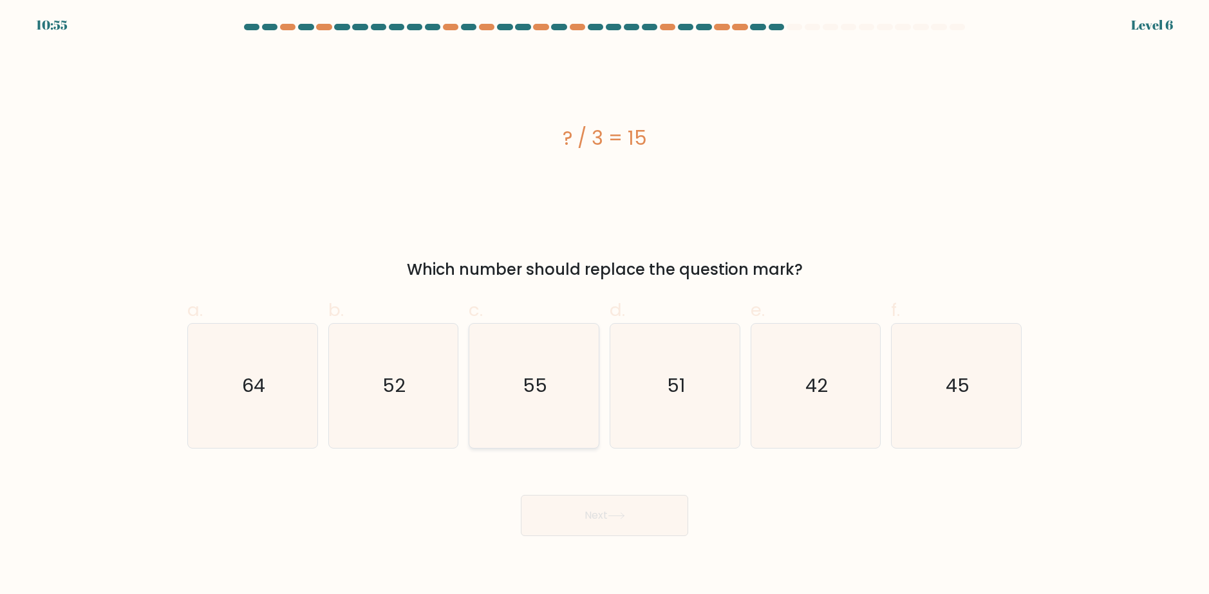
click at [549, 420] on icon "55" at bounding box center [534, 386] width 124 height 124
click at [605, 306] on input "c. 55" at bounding box center [605, 302] width 1 height 8
radio input "true"
click at [584, 505] on button "Next" at bounding box center [604, 515] width 167 height 41
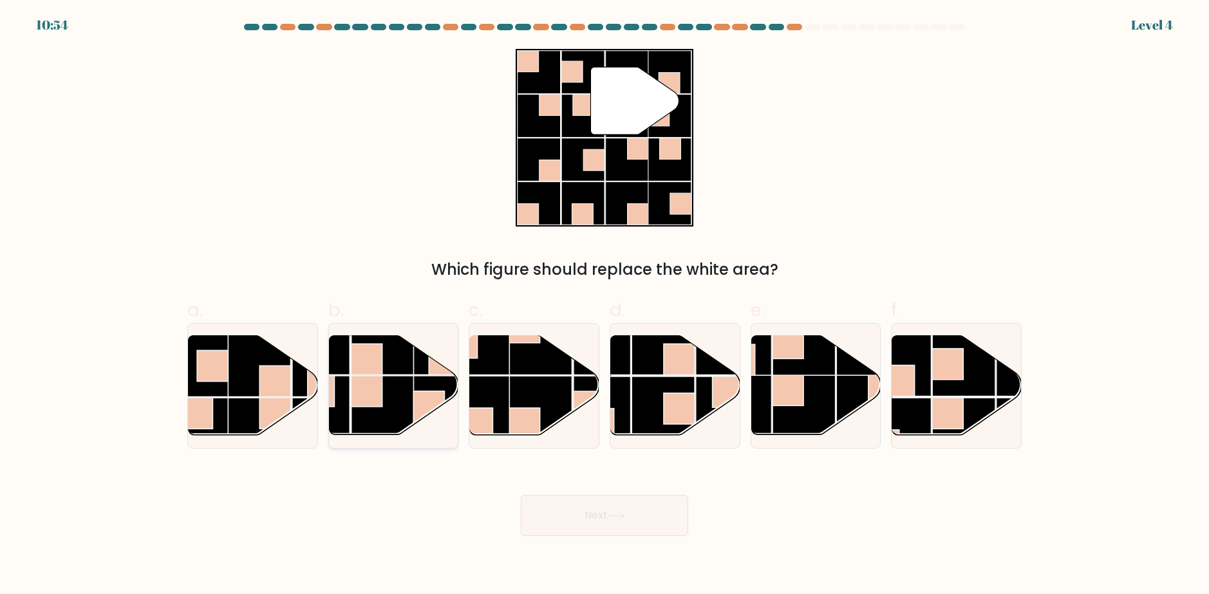
click at [355, 393] on rect at bounding box center [366, 391] width 31 height 31
click at [605, 306] on input "b." at bounding box center [605, 302] width 1 height 8
radio input "true"
click at [639, 539] on body "11:36 Level 4" at bounding box center [604, 297] width 1209 height 594
click at [643, 532] on button "Next" at bounding box center [604, 515] width 167 height 41
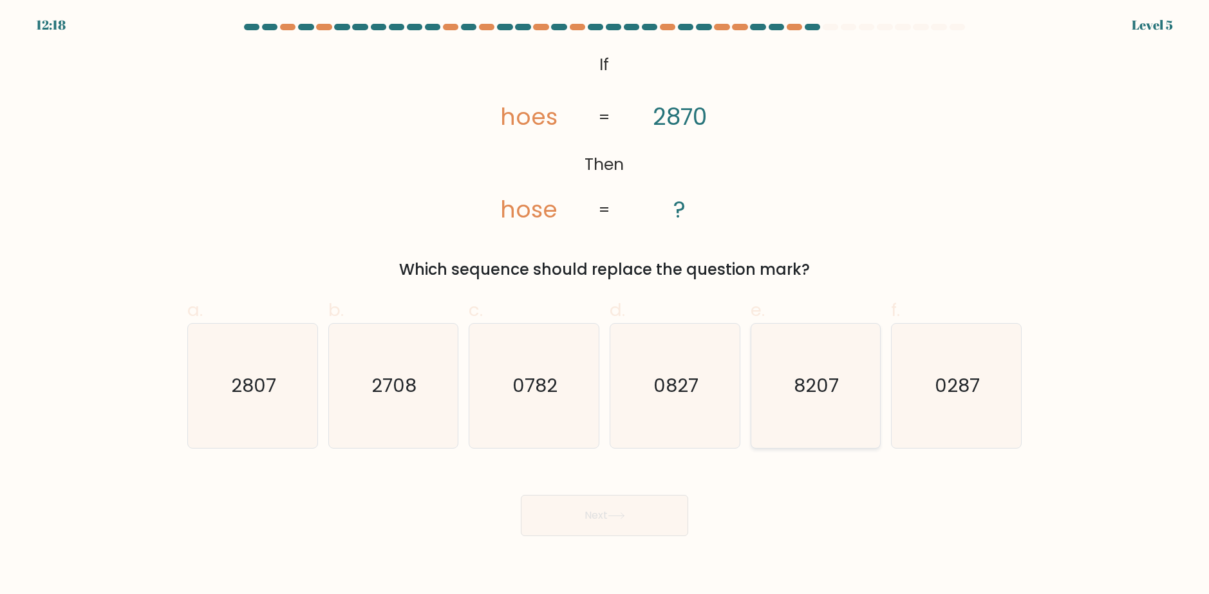
click at [758, 402] on icon "8207" at bounding box center [815, 386] width 124 height 124
click at [605, 306] on input "e. 8207" at bounding box center [605, 302] width 1 height 8
radio input "true"
click at [699, 517] on div "Next" at bounding box center [605, 500] width 850 height 72
drag, startPoint x: 683, startPoint y: 516, endPoint x: 679, endPoint y: 524, distance: 8.9
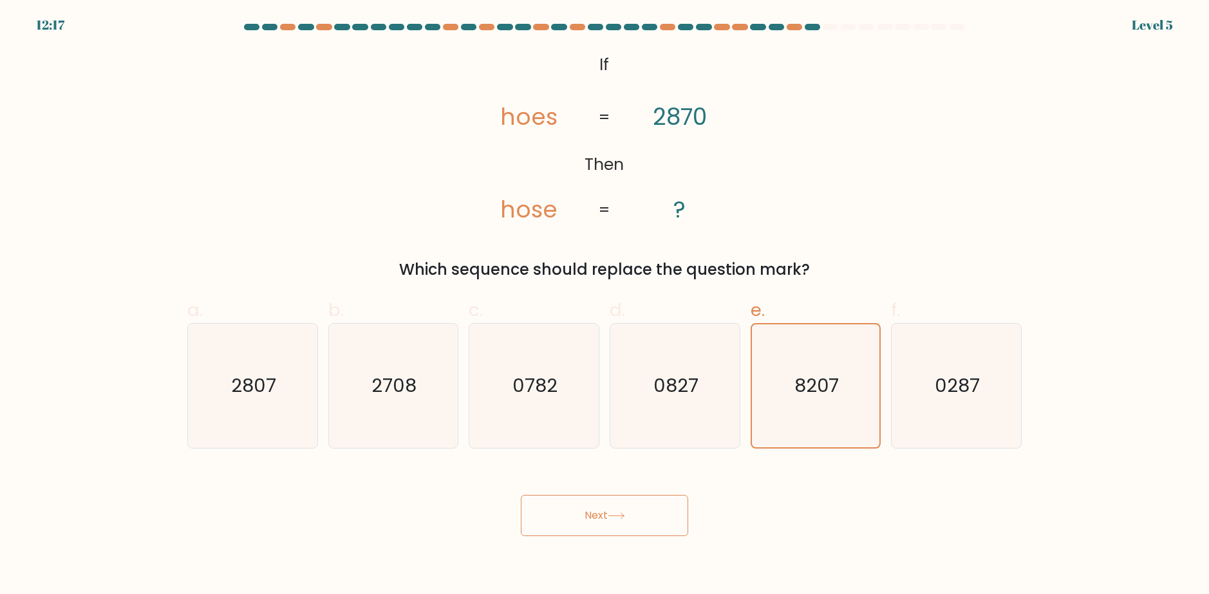
click at [682, 520] on button "Next" at bounding box center [604, 515] width 167 height 41
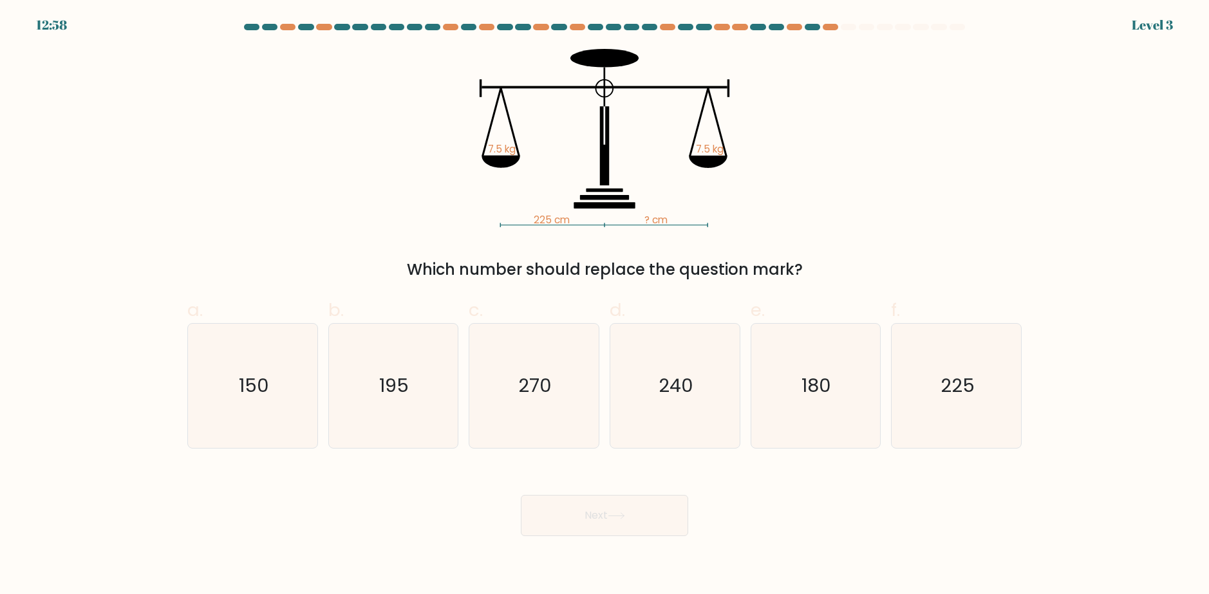
drag, startPoint x: 537, startPoint y: 425, endPoint x: 562, endPoint y: 477, distance: 57.0
click at [538, 426] on icon "270" at bounding box center [534, 386] width 124 height 124
click at [605, 306] on input "c. 270" at bounding box center [605, 302] width 1 height 8
radio input "true"
click at [574, 506] on button "Next" at bounding box center [604, 515] width 167 height 41
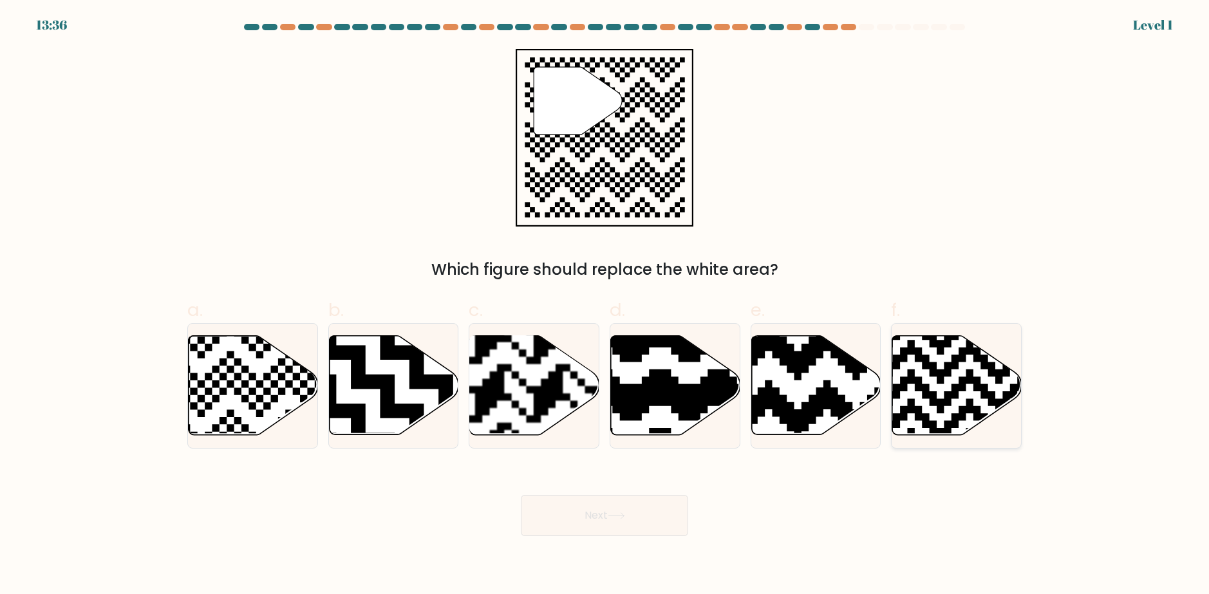
click at [911, 398] on icon at bounding box center [957, 385] width 129 height 99
click at [605, 306] on input "f." at bounding box center [605, 302] width 1 height 8
radio input "true"
click at [582, 514] on button "Next" at bounding box center [604, 515] width 167 height 41
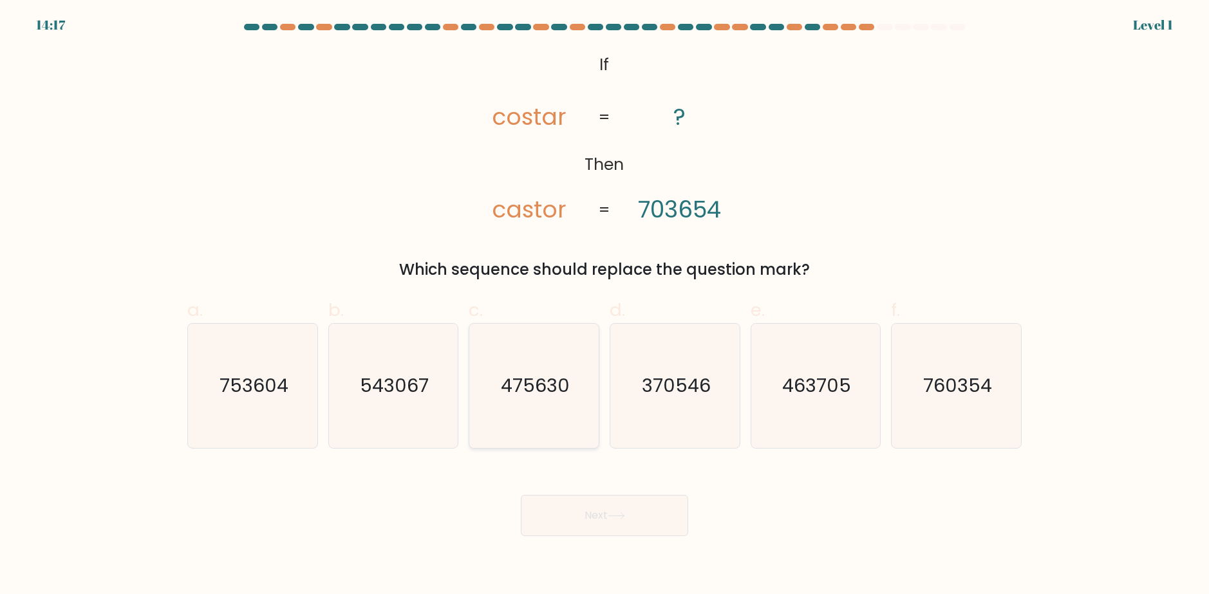
click at [551, 404] on icon "475630" at bounding box center [534, 386] width 124 height 124
click at [605, 306] on input "c. 475630" at bounding box center [605, 302] width 1 height 8
radio input "true"
click at [623, 509] on button "Next" at bounding box center [604, 515] width 167 height 41
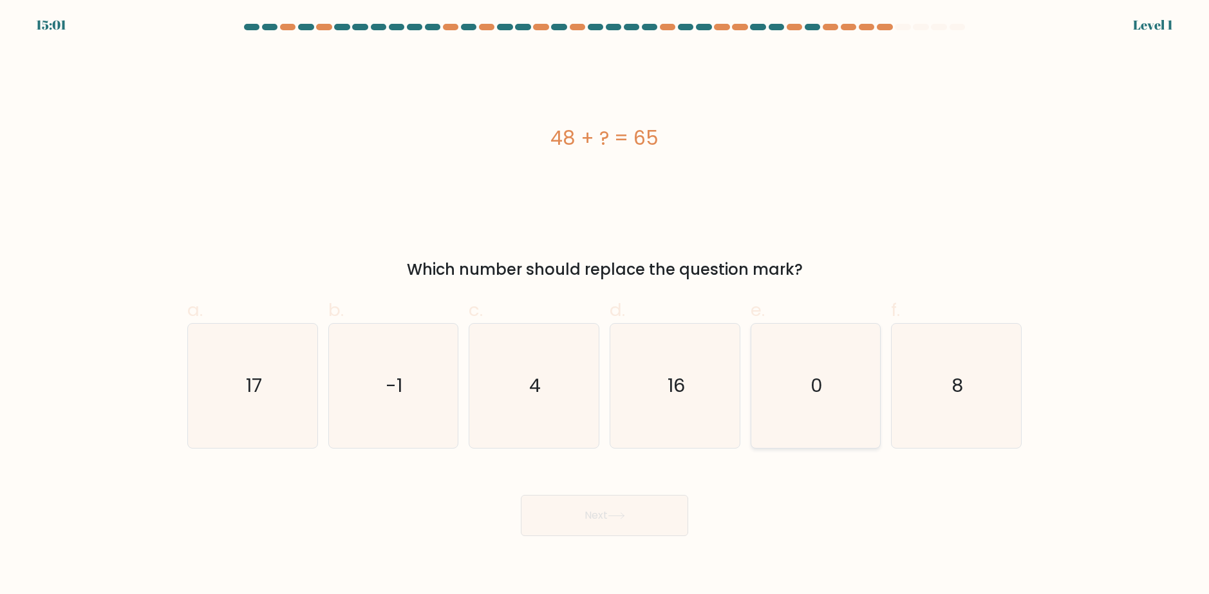
click at [755, 384] on icon "0" at bounding box center [815, 386] width 124 height 124
click at [605, 306] on input "e. 0" at bounding box center [605, 302] width 1 height 8
radio input "true"
click at [632, 529] on button "Next" at bounding box center [604, 515] width 167 height 41
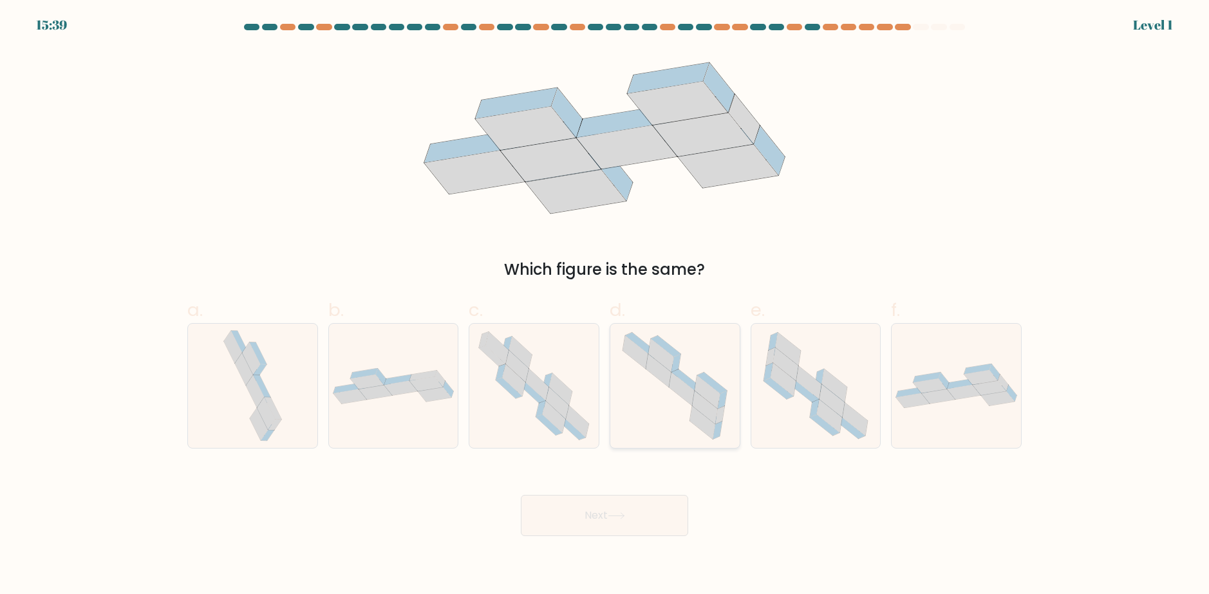
drag, startPoint x: 682, startPoint y: 450, endPoint x: 688, endPoint y: 448, distance: 6.7
click at [685, 449] on form at bounding box center [604, 280] width 1209 height 513
click at [690, 444] on icon at bounding box center [675, 386] width 124 height 124
click at [605, 306] on input "d." at bounding box center [605, 302] width 1 height 8
radio input "true"
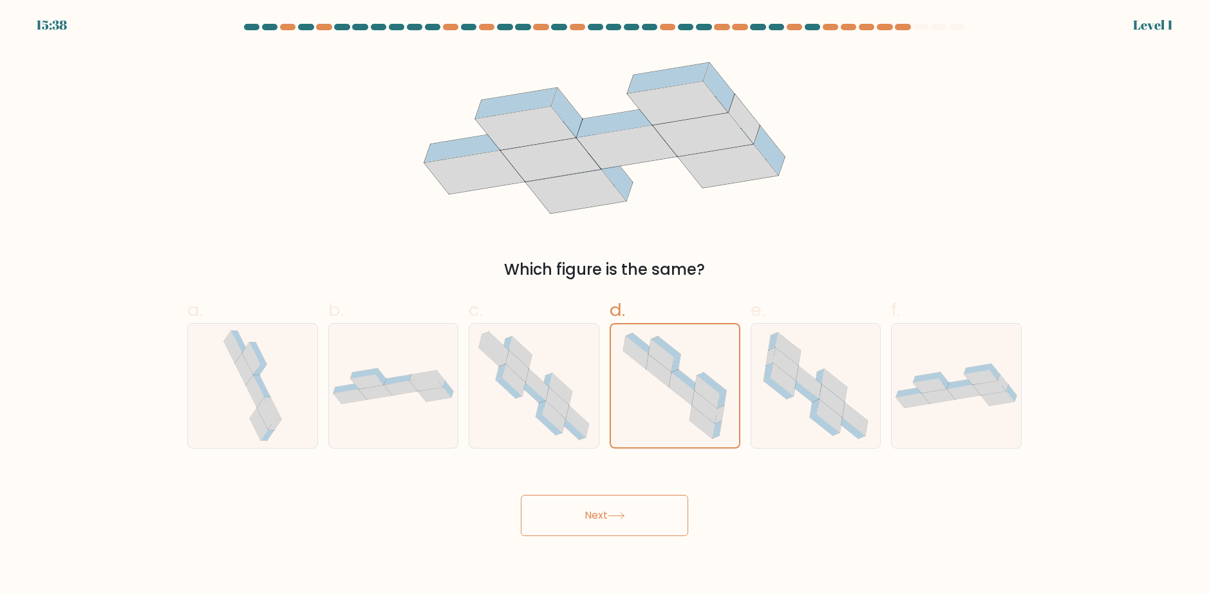
click at [659, 511] on button "Next" at bounding box center [604, 515] width 167 height 41
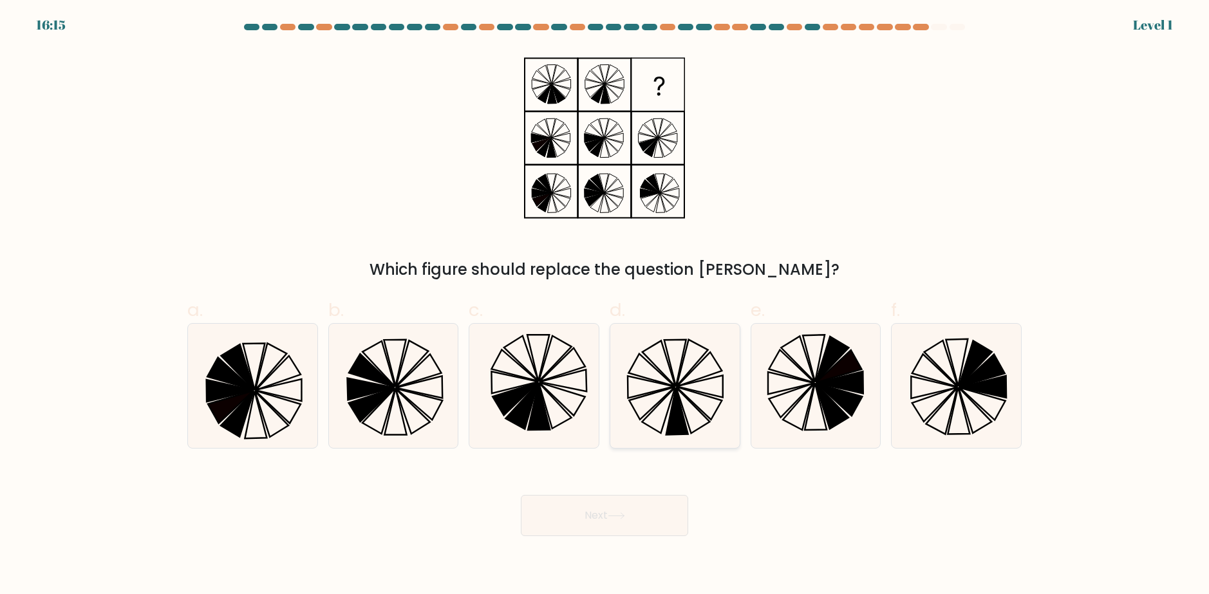
click at [674, 415] on icon at bounding box center [677, 411] width 22 height 47
click at [605, 306] on input "d." at bounding box center [605, 302] width 1 height 8
radio input "true"
click at [639, 507] on button "Next" at bounding box center [604, 515] width 167 height 41
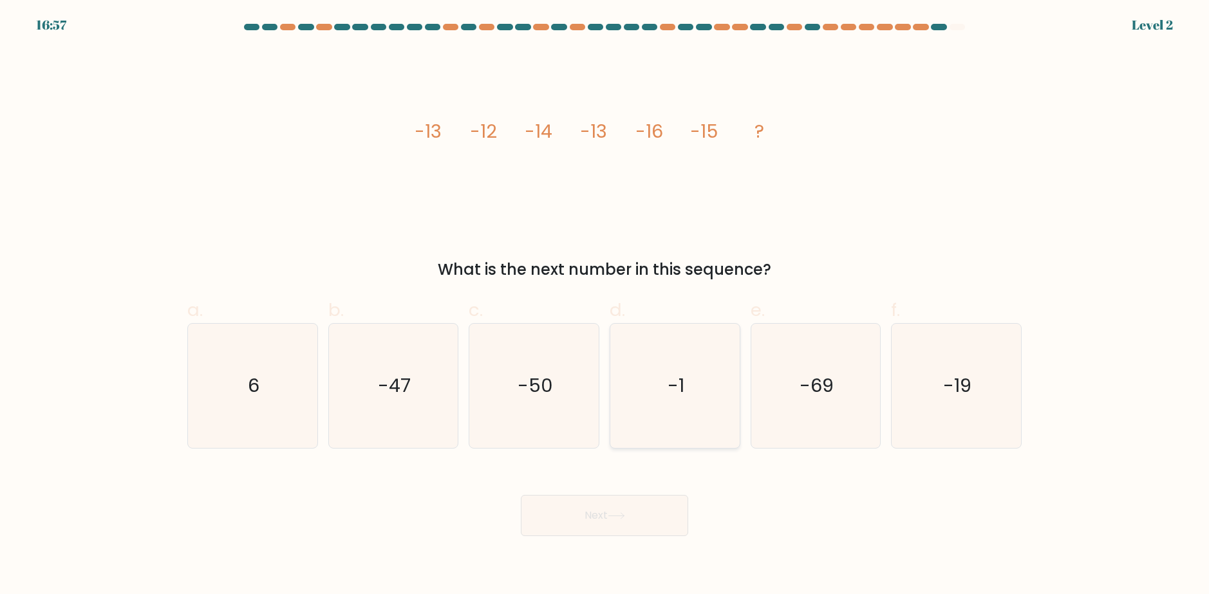
click at [711, 422] on icon "-1" at bounding box center [675, 386] width 124 height 124
click at [605, 306] on input "d. -1" at bounding box center [605, 302] width 1 height 8
radio input "true"
click at [643, 518] on button "Next" at bounding box center [604, 515] width 167 height 41
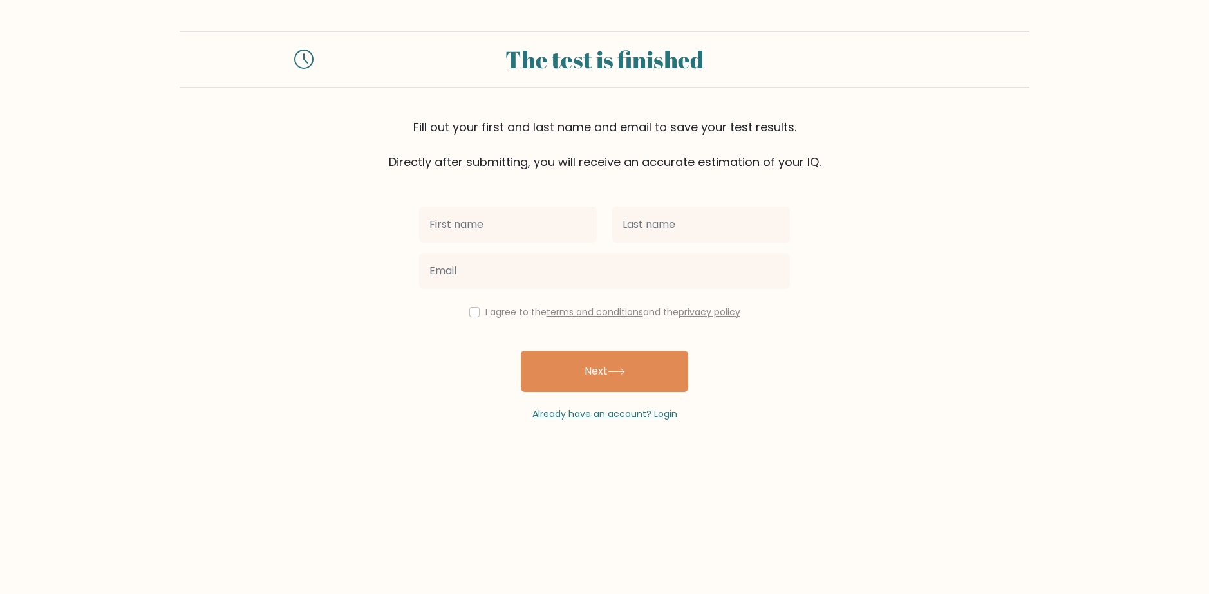
drag, startPoint x: 517, startPoint y: 236, endPoint x: 521, endPoint y: 242, distance: 7.0
click at [521, 241] on input "text" at bounding box center [508, 225] width 178 height 36
type input "Steven"
click at [696, 242] on input "text" at bounding box center [701, 225] width 178 height 36
type input "Thrower"
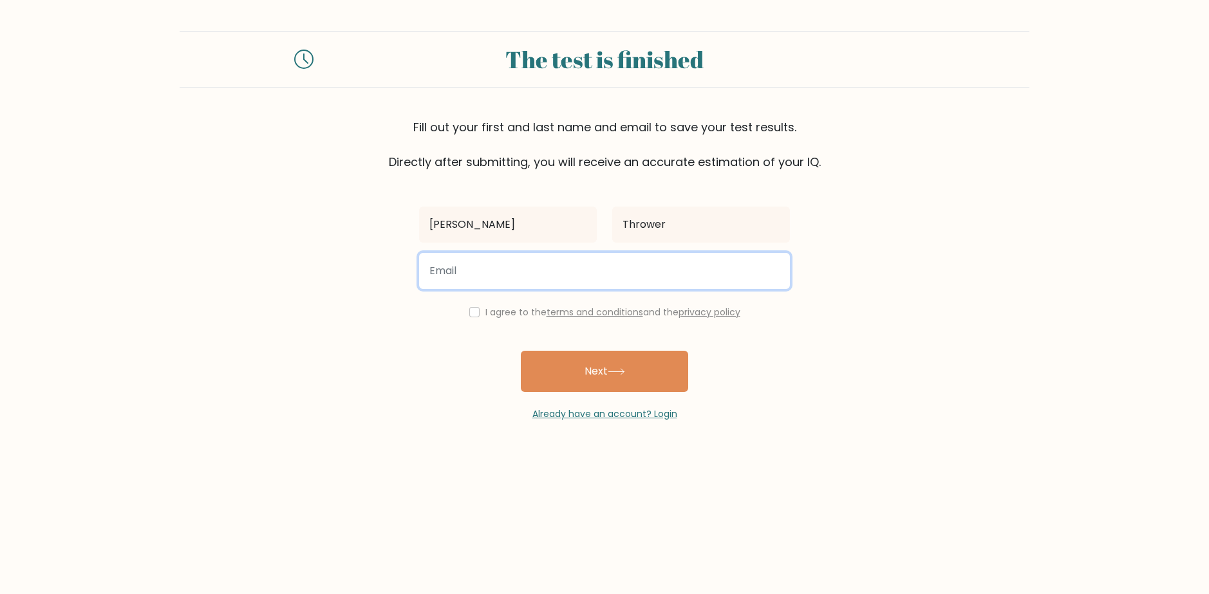
click at [637, 266] on input "email" at bounding box center [604, 271] width 371 height 36
type input "stevieinwood@hotmail.co.uk"
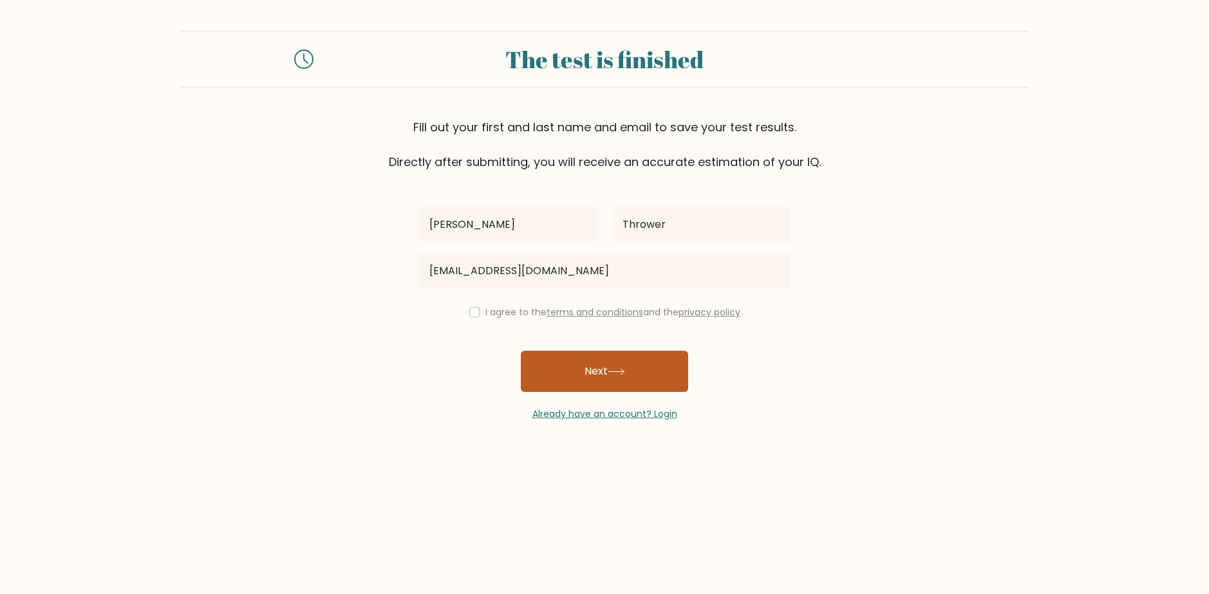
click at [594, 376] on button "Next" at bounding box center [604, 371] width 167 height 41
click at [481, 312] on div "I agree to the terms and conditions and the privacy policy" at bounding box center [604, 312] width 386 height 15
click at [471, 312] on input "checkbox" at bounding box center [474, 312] width 10 height 10
checkbox input "true"
click at [569, 368] on button "Next" at bounding box center [604, 371] width 167 height 41
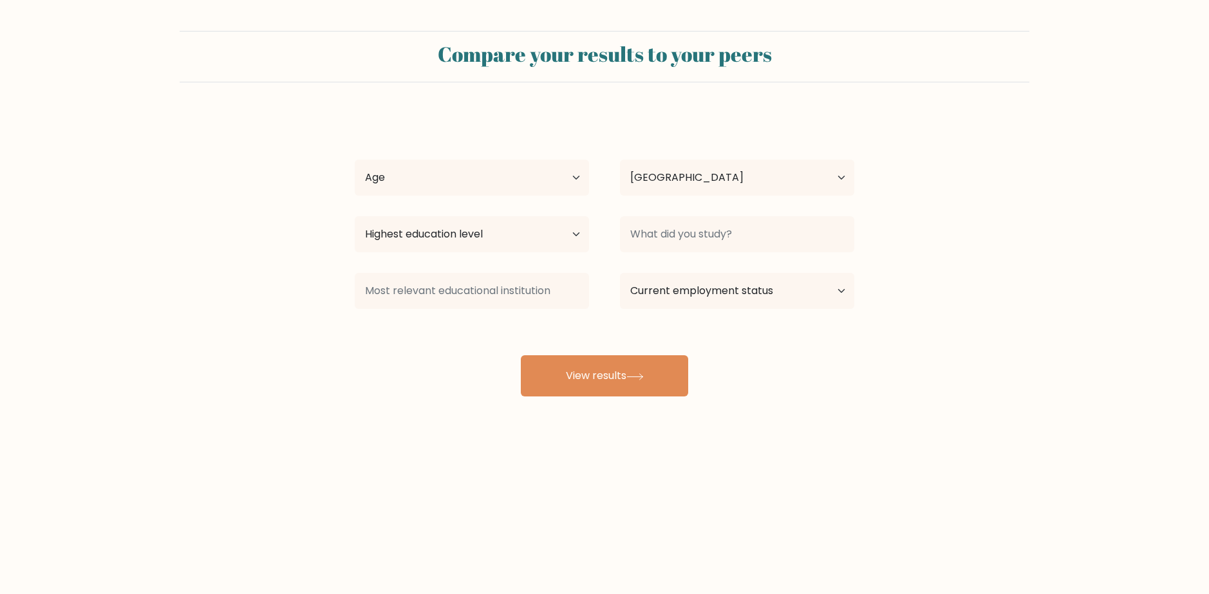
select select "GB"
click at [552, 178] on select "Age Under 18 years old 18-24 years old 25-34 years old 35-44 years old 45-54 ye…" at bounding box center [472, 178] width 234 height 36
select select "25_34"
click at [355, 160] on select "Age Under 18 years old 18-24 years old 25-34 years old 35-44 years old 45-54 ye…" at bounding box center [472, 178] width 234 height 36
click at [509, 241] on select "Highest education level No schooling Primary Lower Secondary Upper Secondary Oc…" at bounding box center [472, 234] width 234 height 36
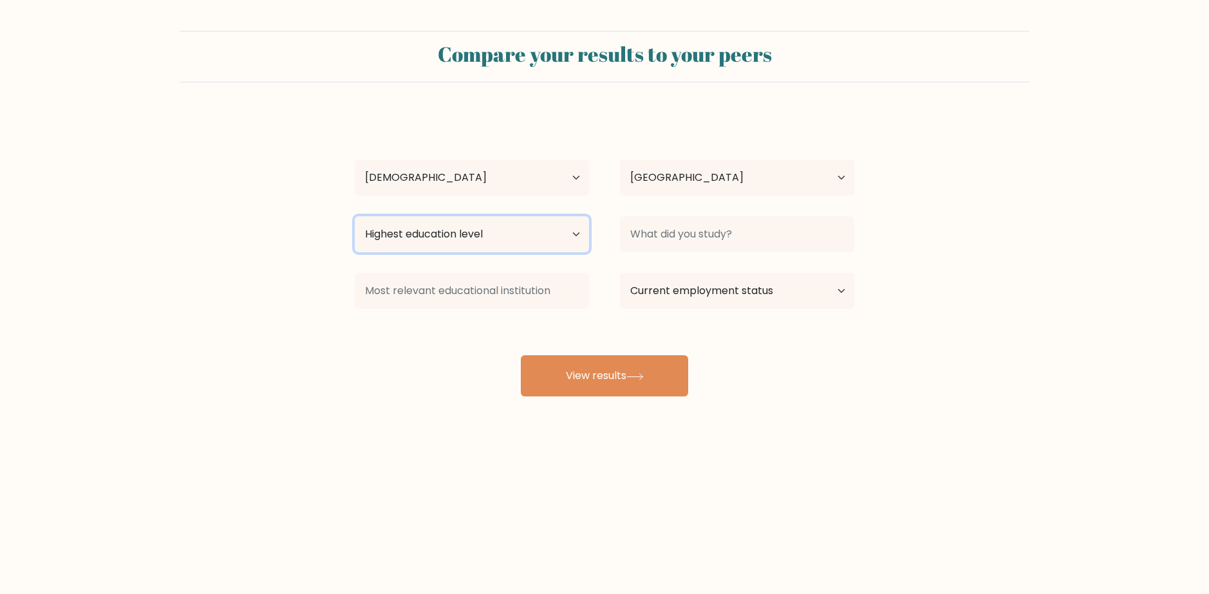
select select "upper_secondary"
click at [355, 216] on select "Highest education level No schooling Primary Lower Secondary Upper Secondary Oc…" at bounding box center [472, 234] width 234 height 36
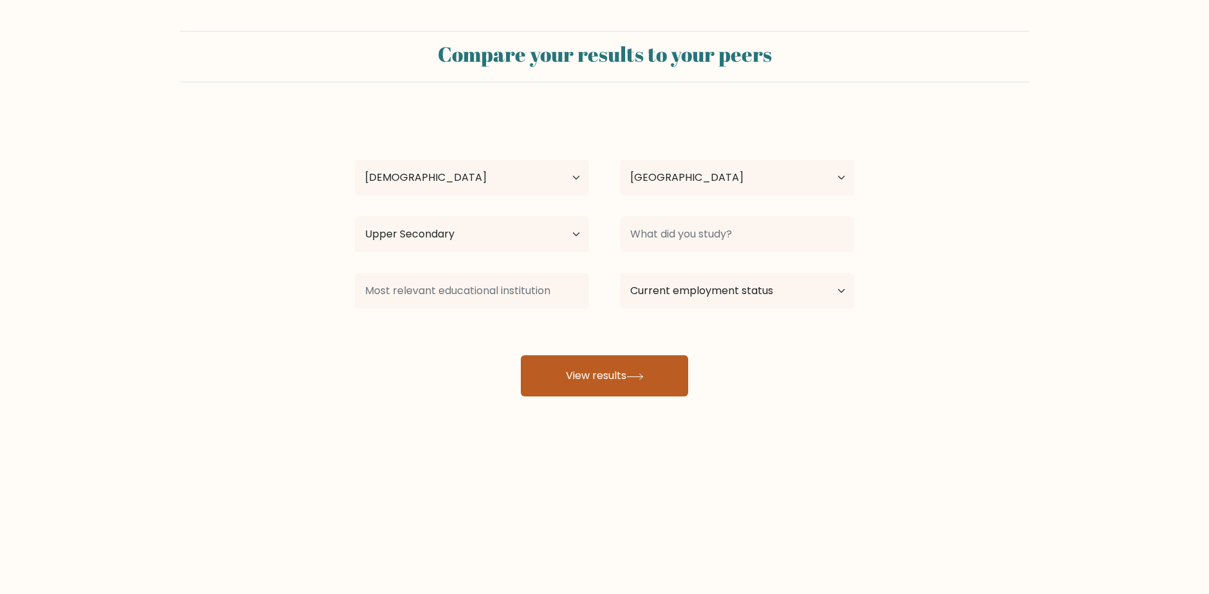
click at [649, 379] on button "View results" at bounding box center [604, 375] width 167 height 41
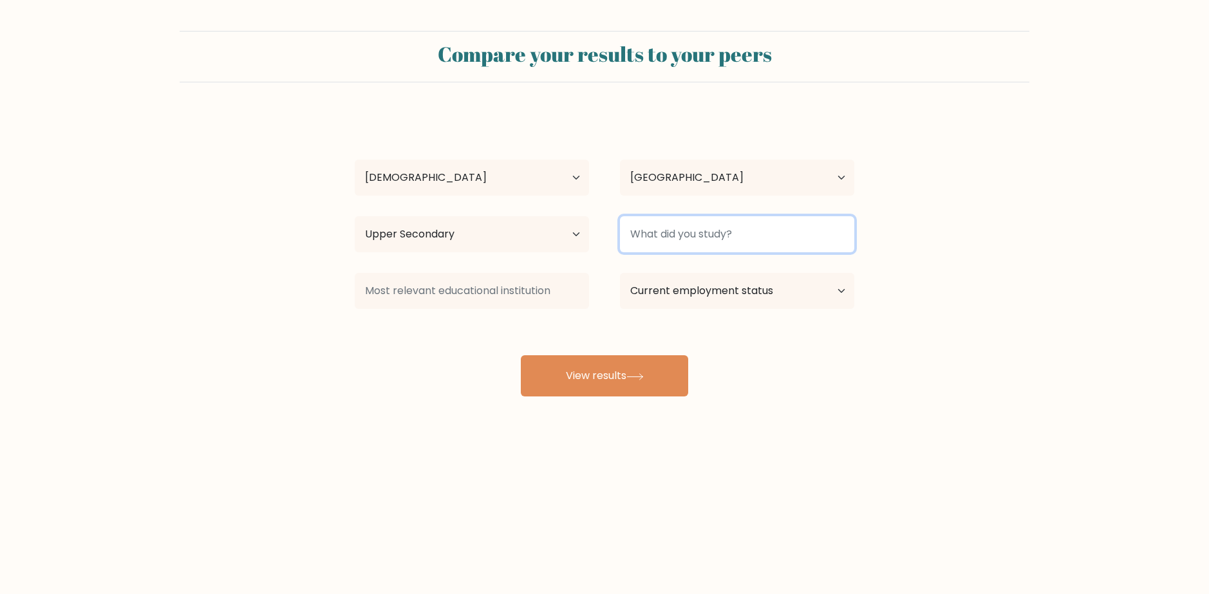
click at [770, 228] on input at bounding box center [737, 234] width 234 height 36
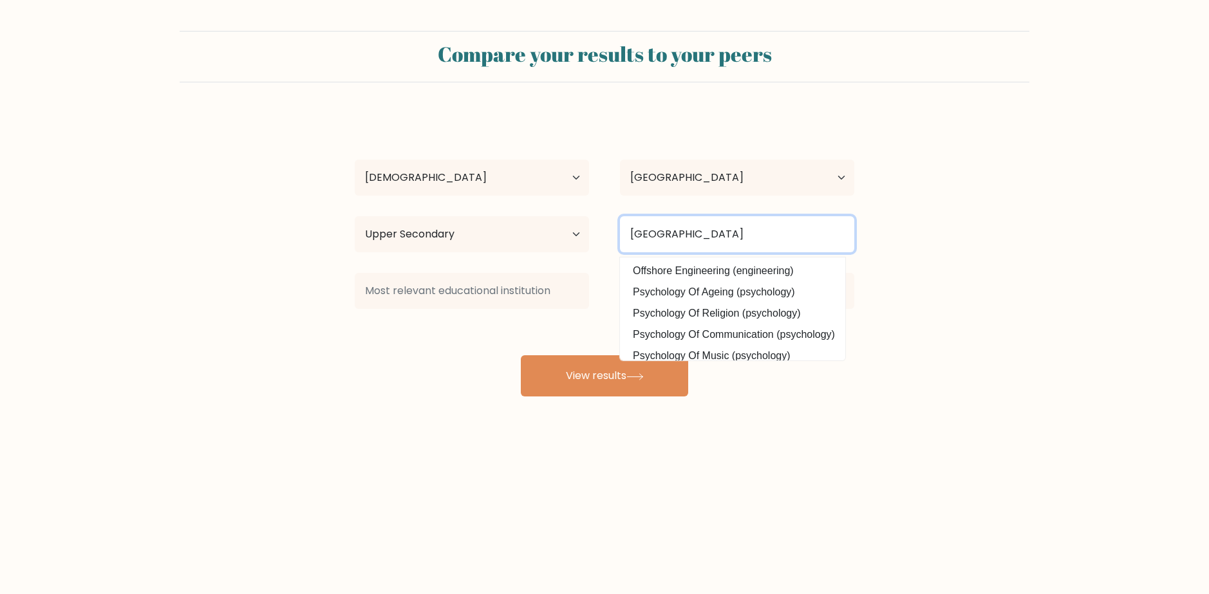
type input "College of west anglia"
click at [916, 240] on form "Compare your results to your peers Steven Thrower Age Under 18 years old 18-24 …" at bounding box center [604, 214] width 1209 height 366
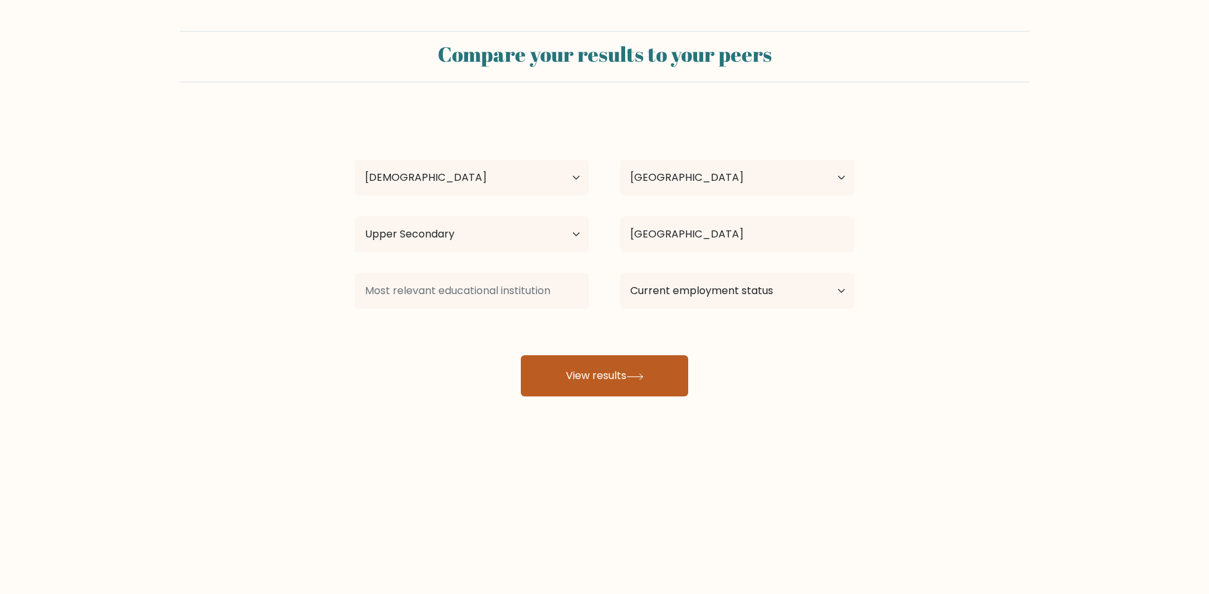
click at [672, 368] on button "View results" at bounding box center [604, 375] width 167 height 41
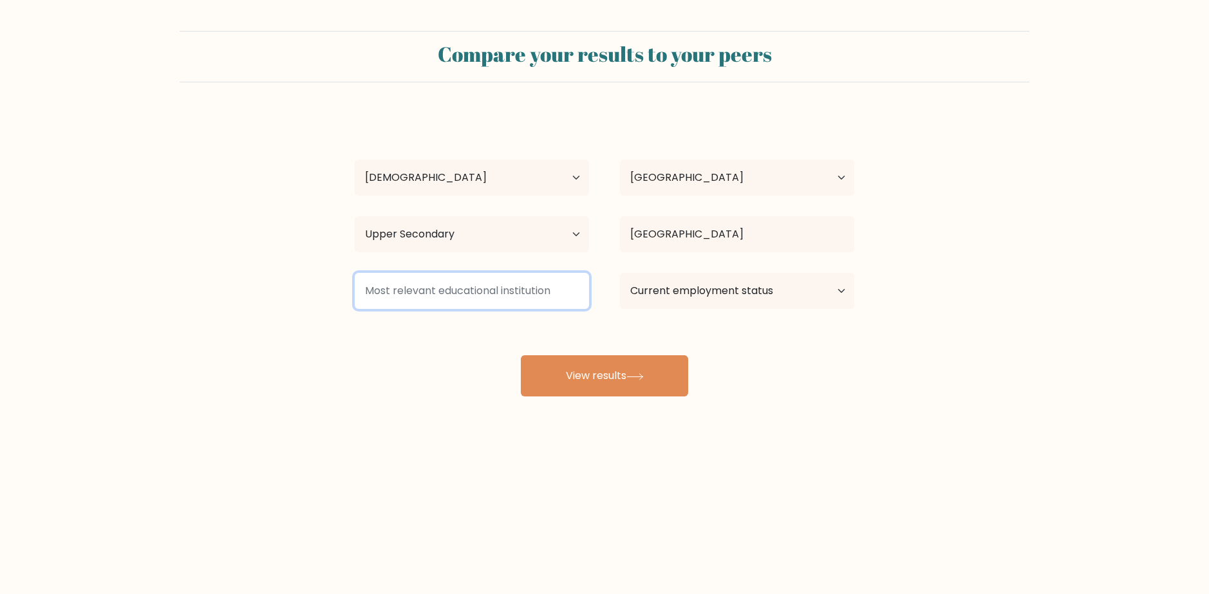
click at [488, 278] on input at bounding box center [472, 291] width 234 height 36
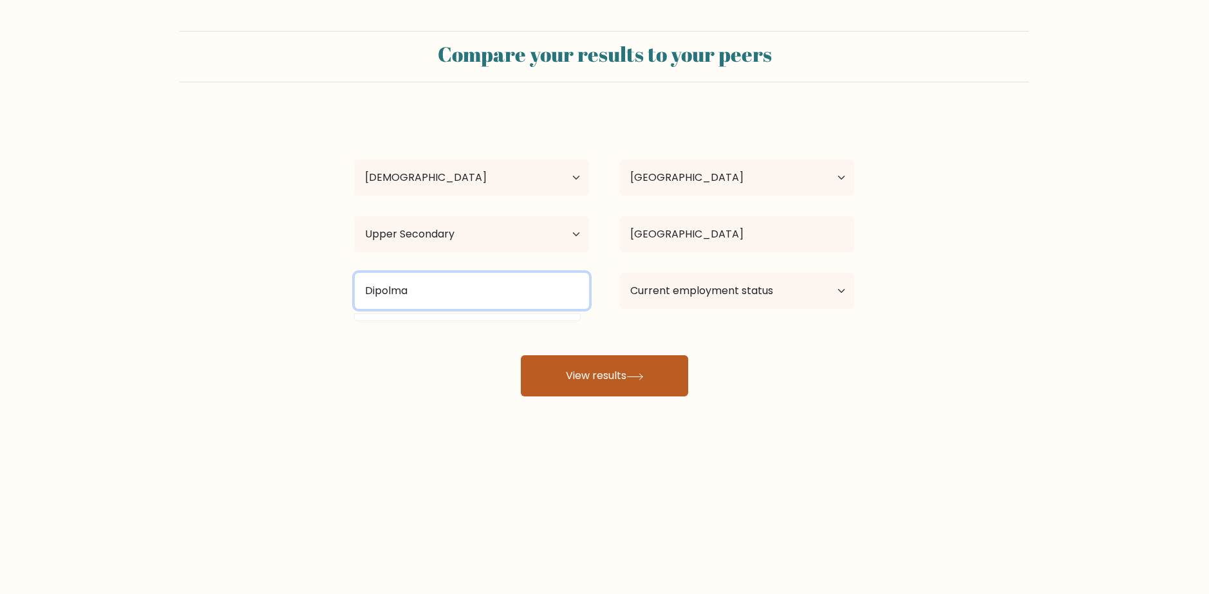
type input "Dipolma"
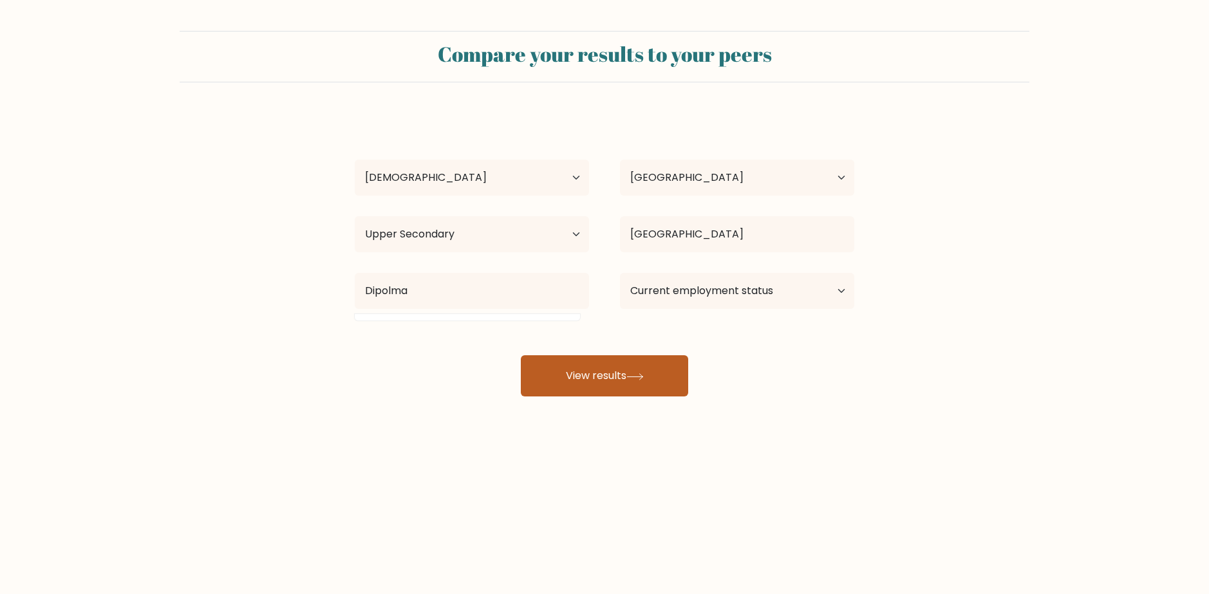
click at [614, 381] on button "View results" at bounding box center [604, 375] width 167 height 41
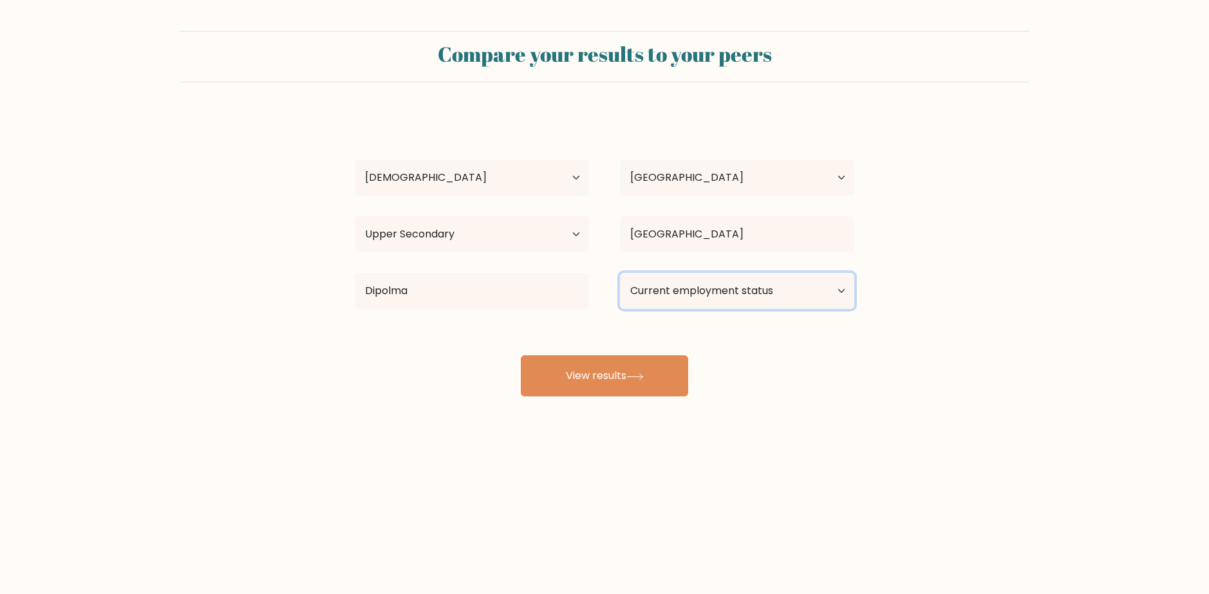
click at [729, 283] on select "Current employment status Employed Student Retired Other / prefer not to answer" at bounding box center [737, 291] width 234 height 36
select select "employed"
click at [620, 273] on select "Current employment status Employed Student Retired Other / prefer not to answer" at bounding box center [737, 291] width 234 height 36
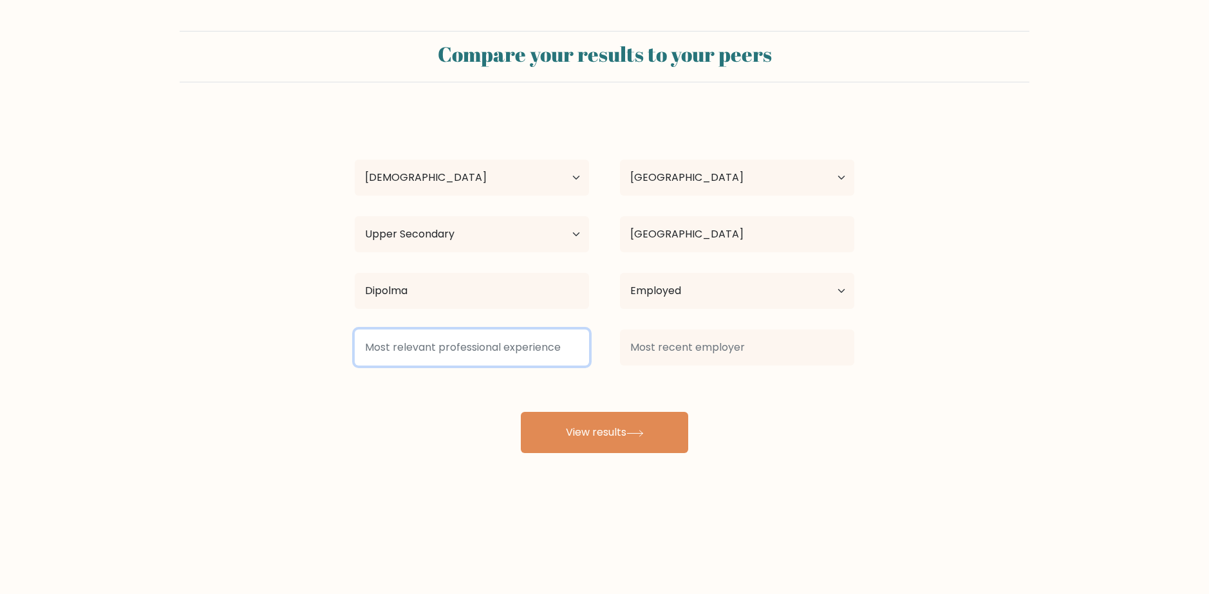
click at [561, 350] on input at bounding box center [472, 348] width 234 height 36
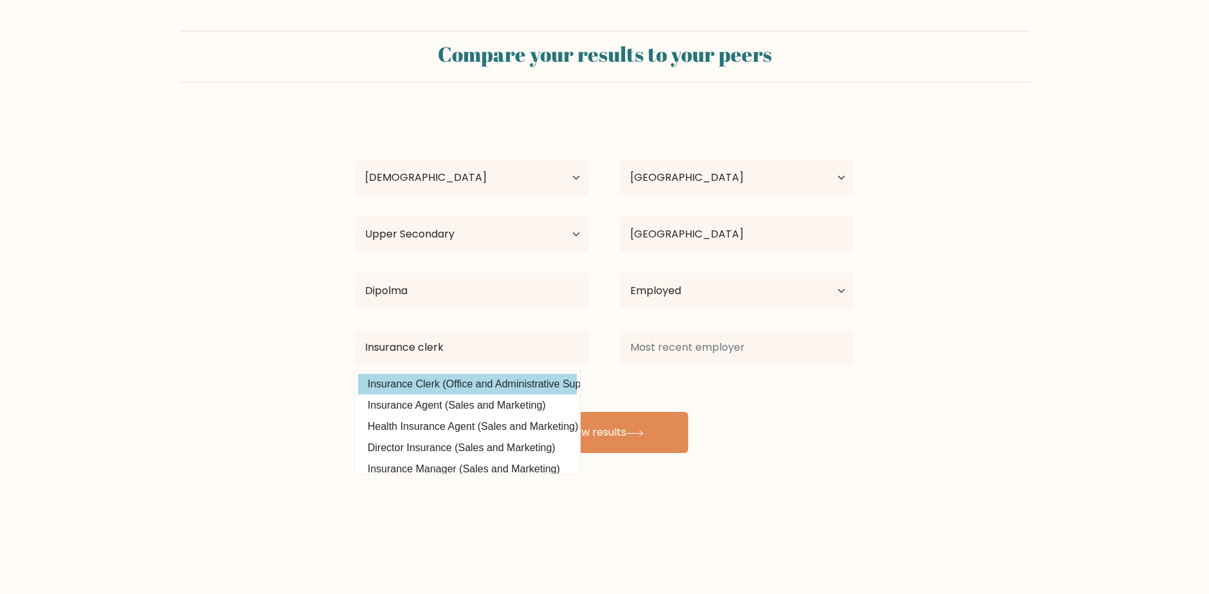
click at [561, 379] on option "Insurance Clerk (Office and Administrative Support)" at bounding box center [467, 384] width 219 height 21
type input "Insurance Clerk"
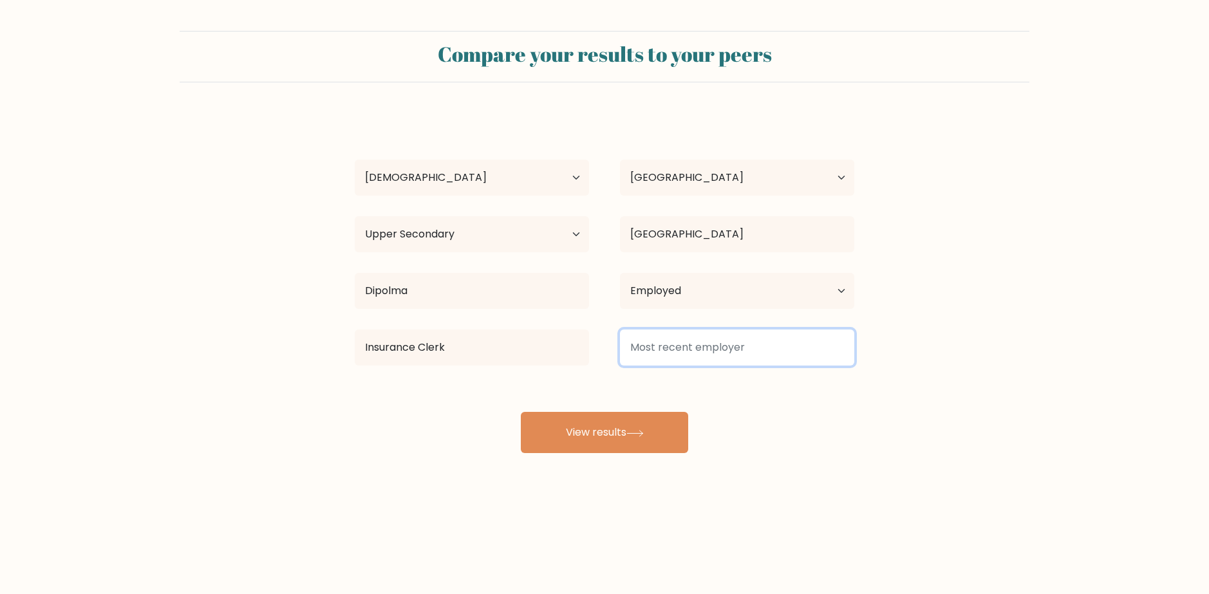
click at [676, 338] on input at bounding box center [737, 348] width 234 height 36
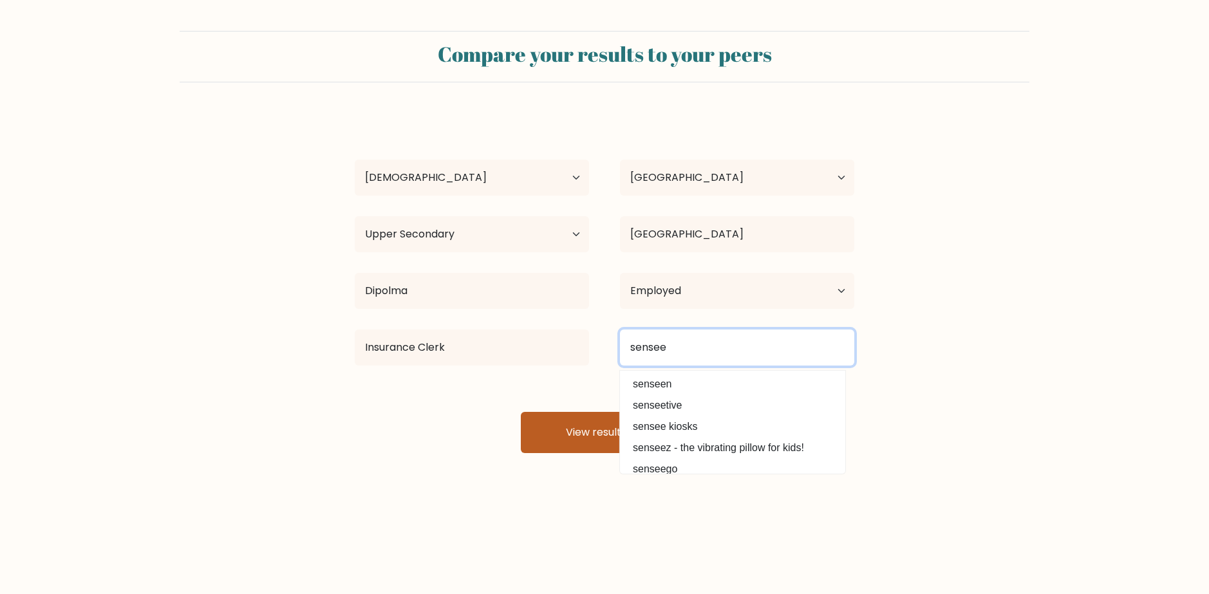
type input "sensee"
click at [569, 421] on button "View results" at bounding box center [604, 432] width 167 height 41
